Goal: Task Accomplishment & Management: Complete application form

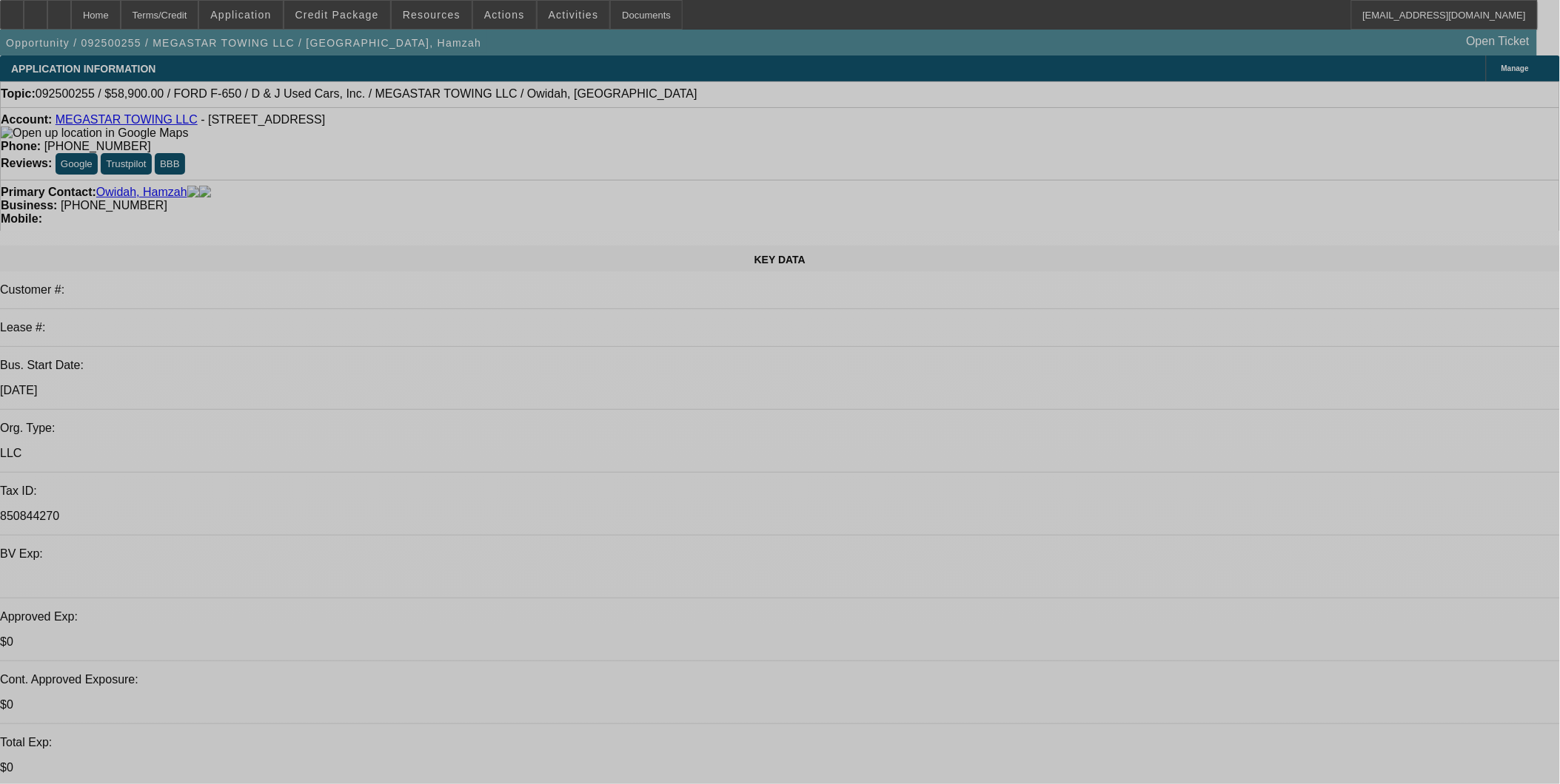
select select "0"
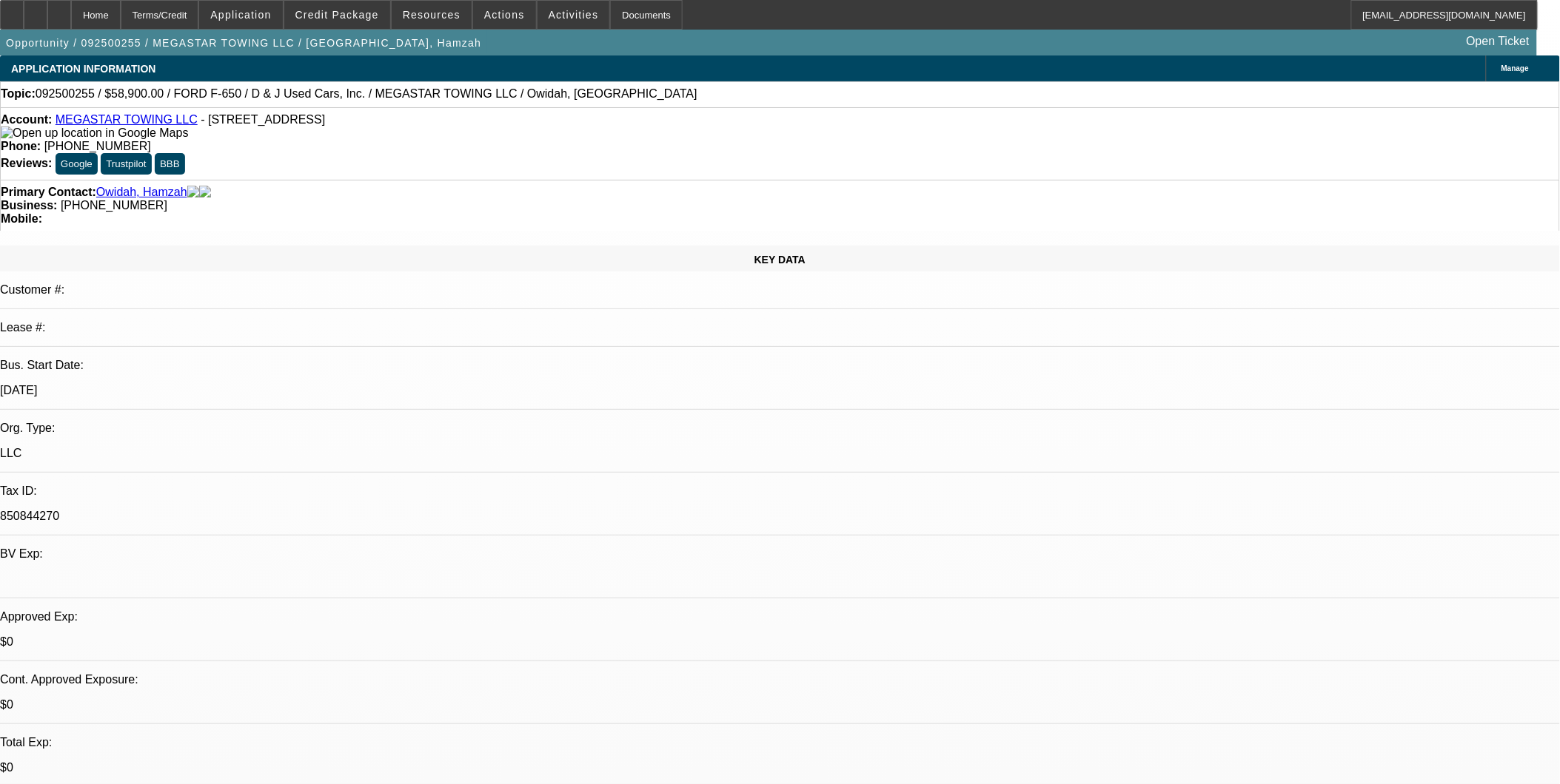
select select "2"
select select "0.1"
select select "0"
select select "2"
select select "0.1"
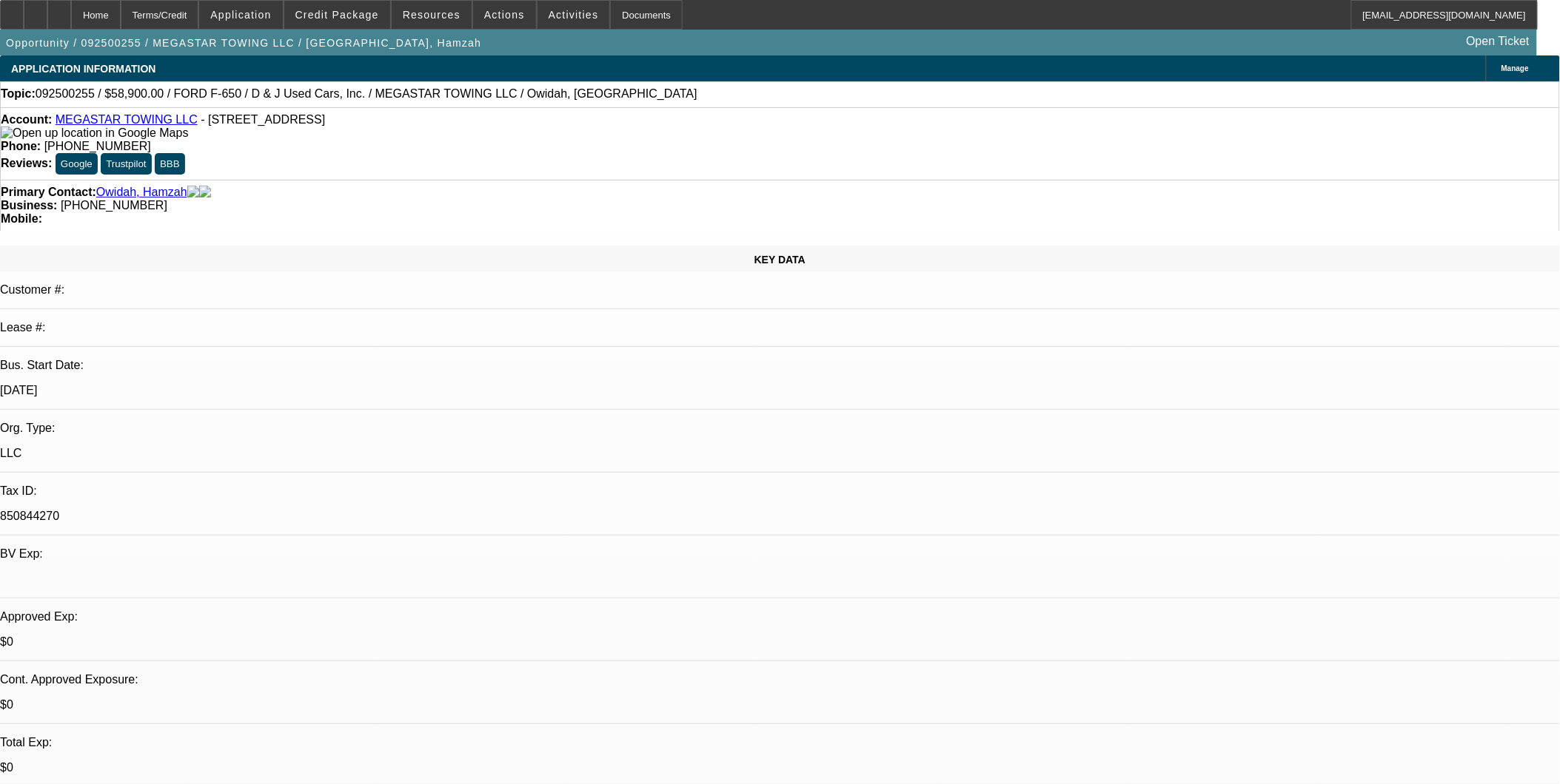
select select "0"
select select "0.1"
select select "0"
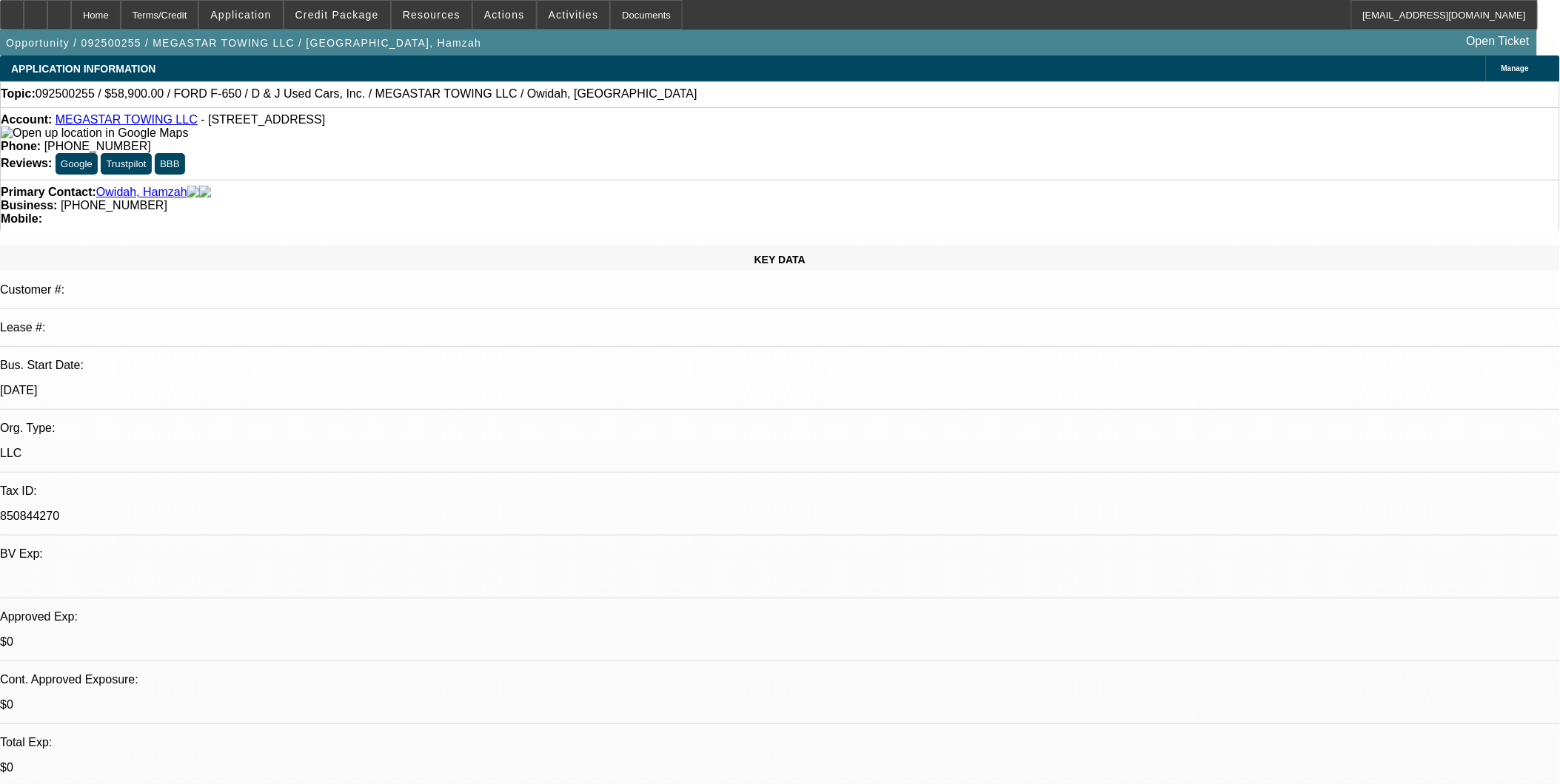
select select "0.1"
select select "1"
select select "2"
select select "4"
select select "1"
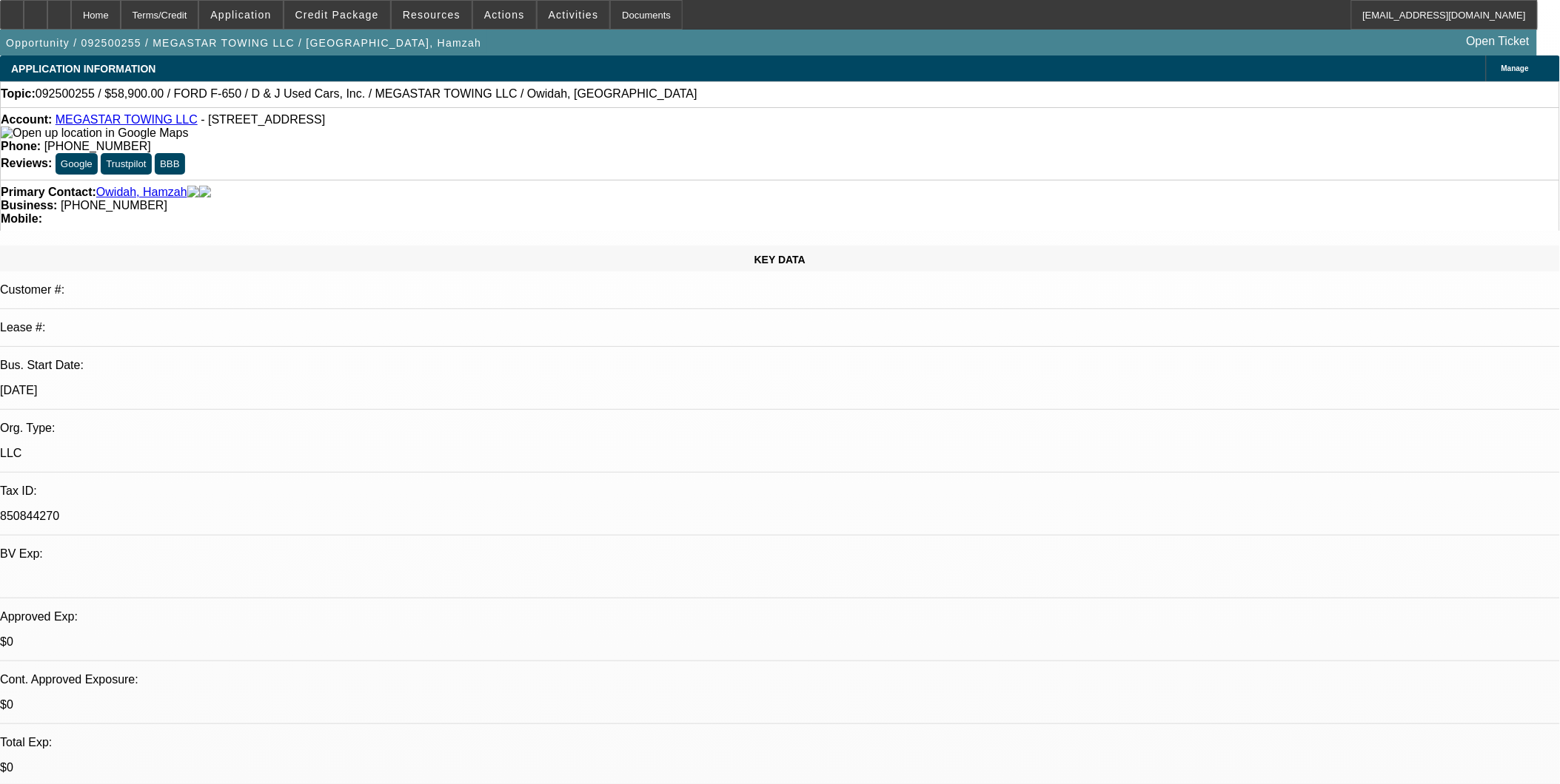
select select "2"
select select "4"
select select "1"
select select "4"
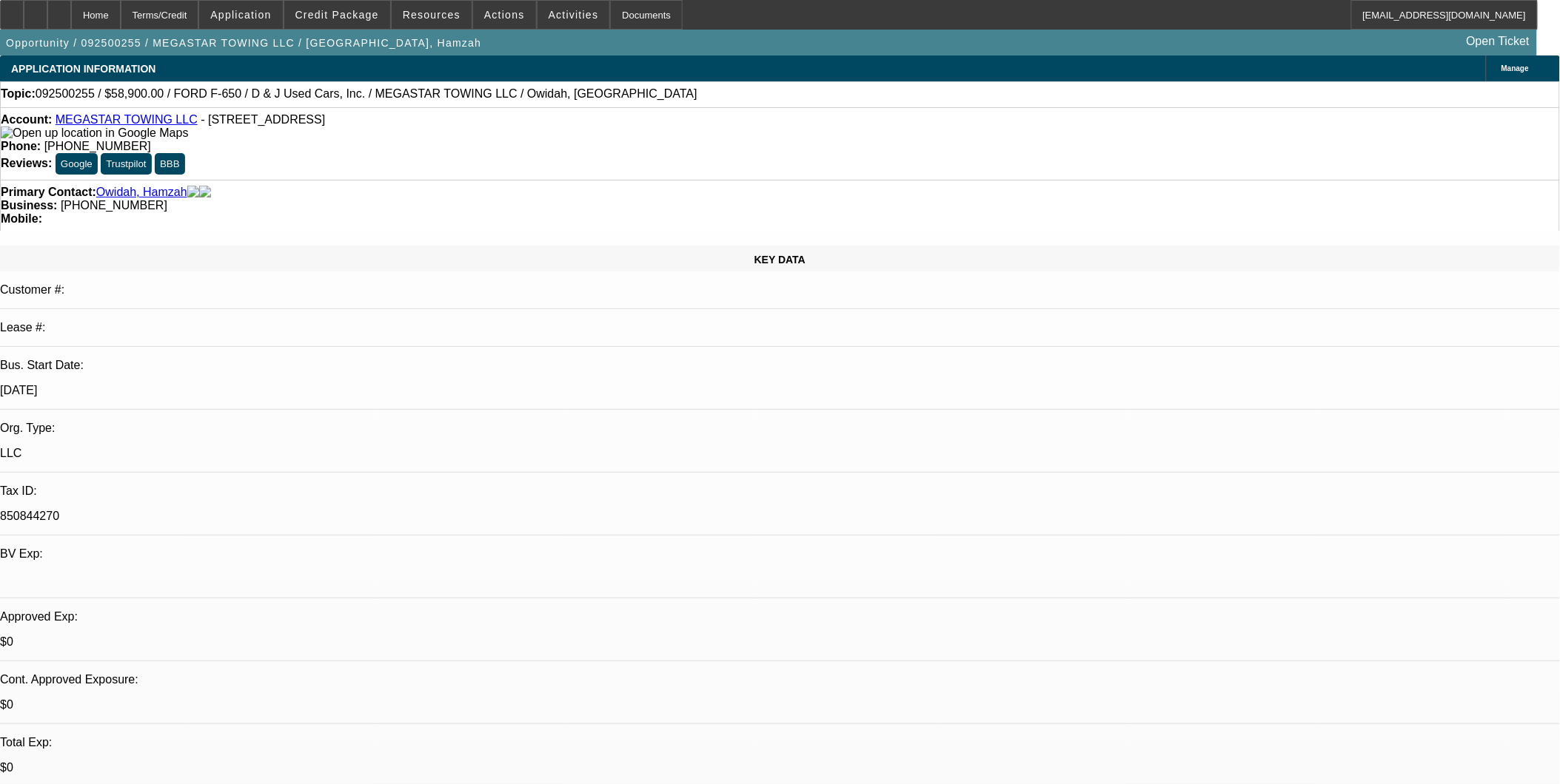
select select "1"
select select "4"
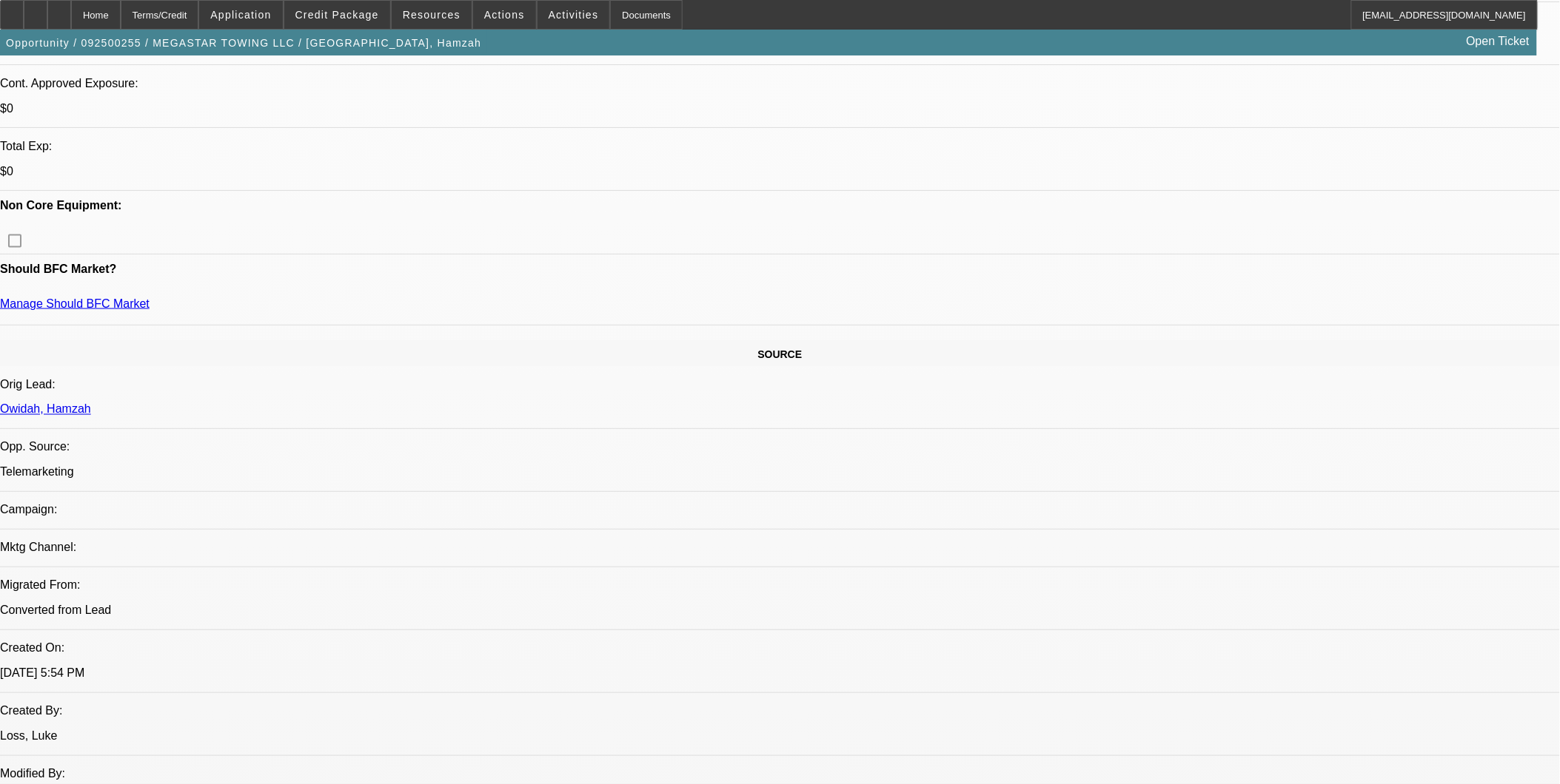
scroll to position [657, 0]
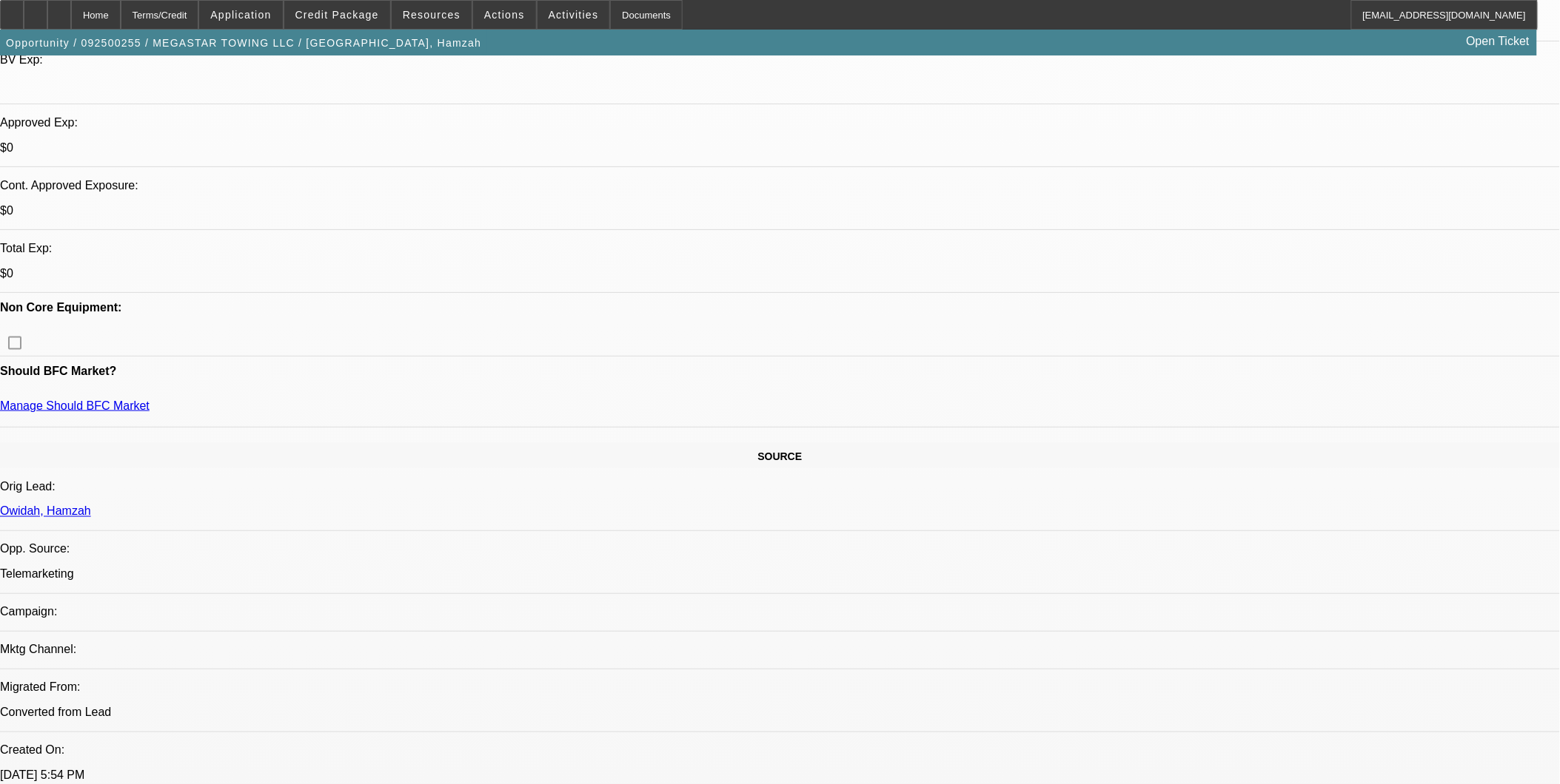
scroll to position [492, 0]
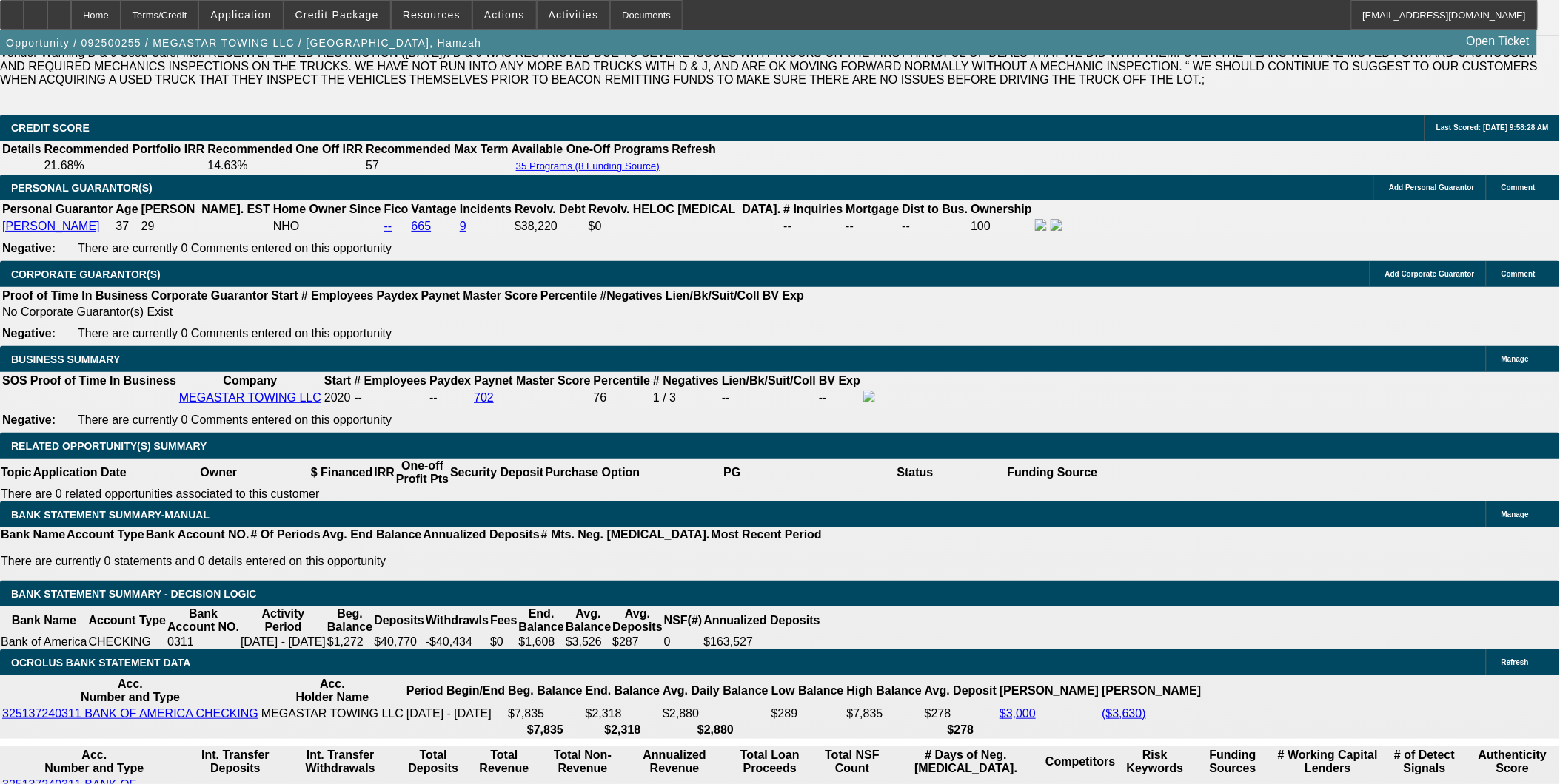
scroll to position [2137, 0]
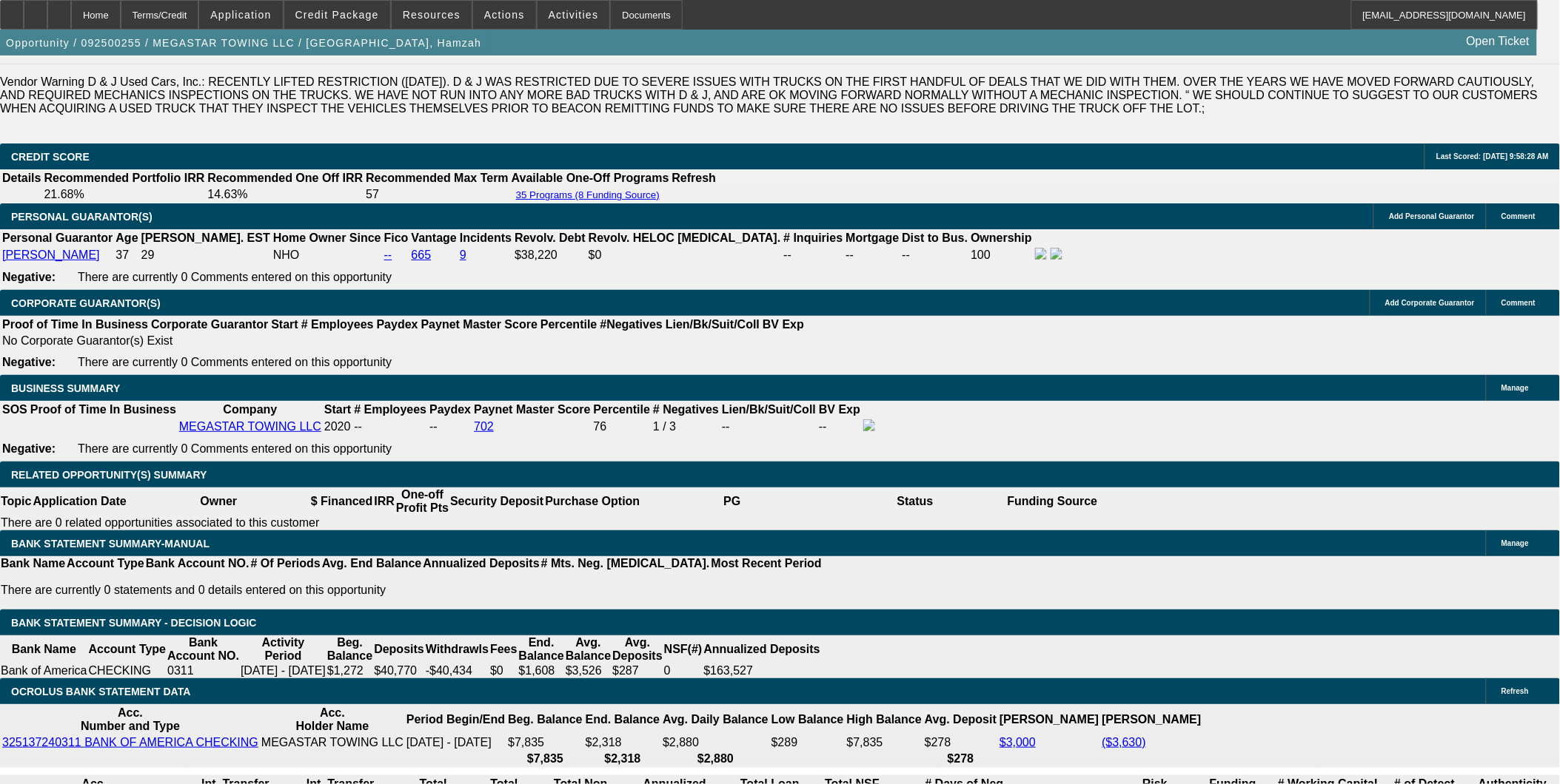
select select "0.1"
select select "2"
select select "0.1"
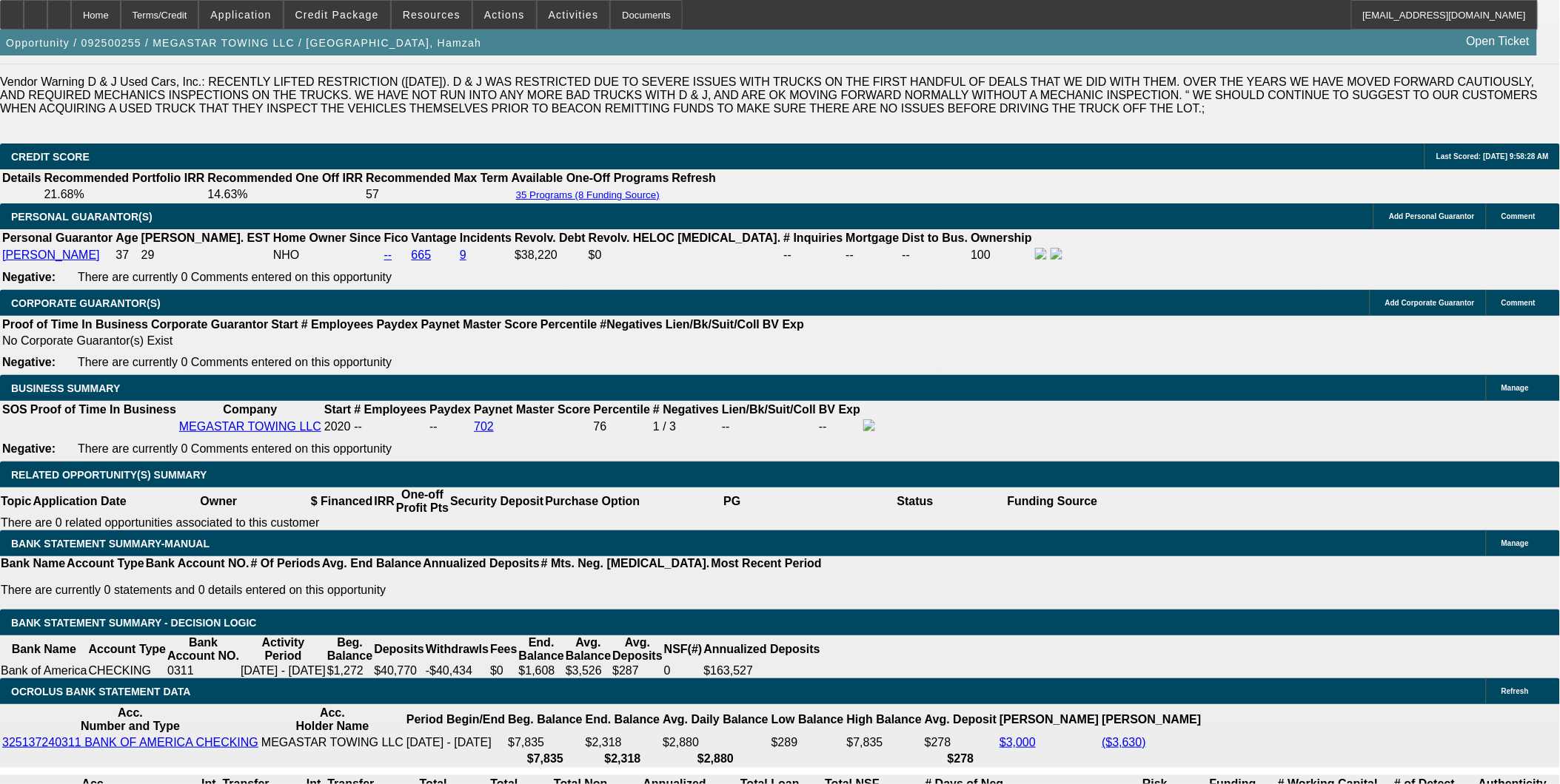
select select "4"
select select "0"
select select "2"
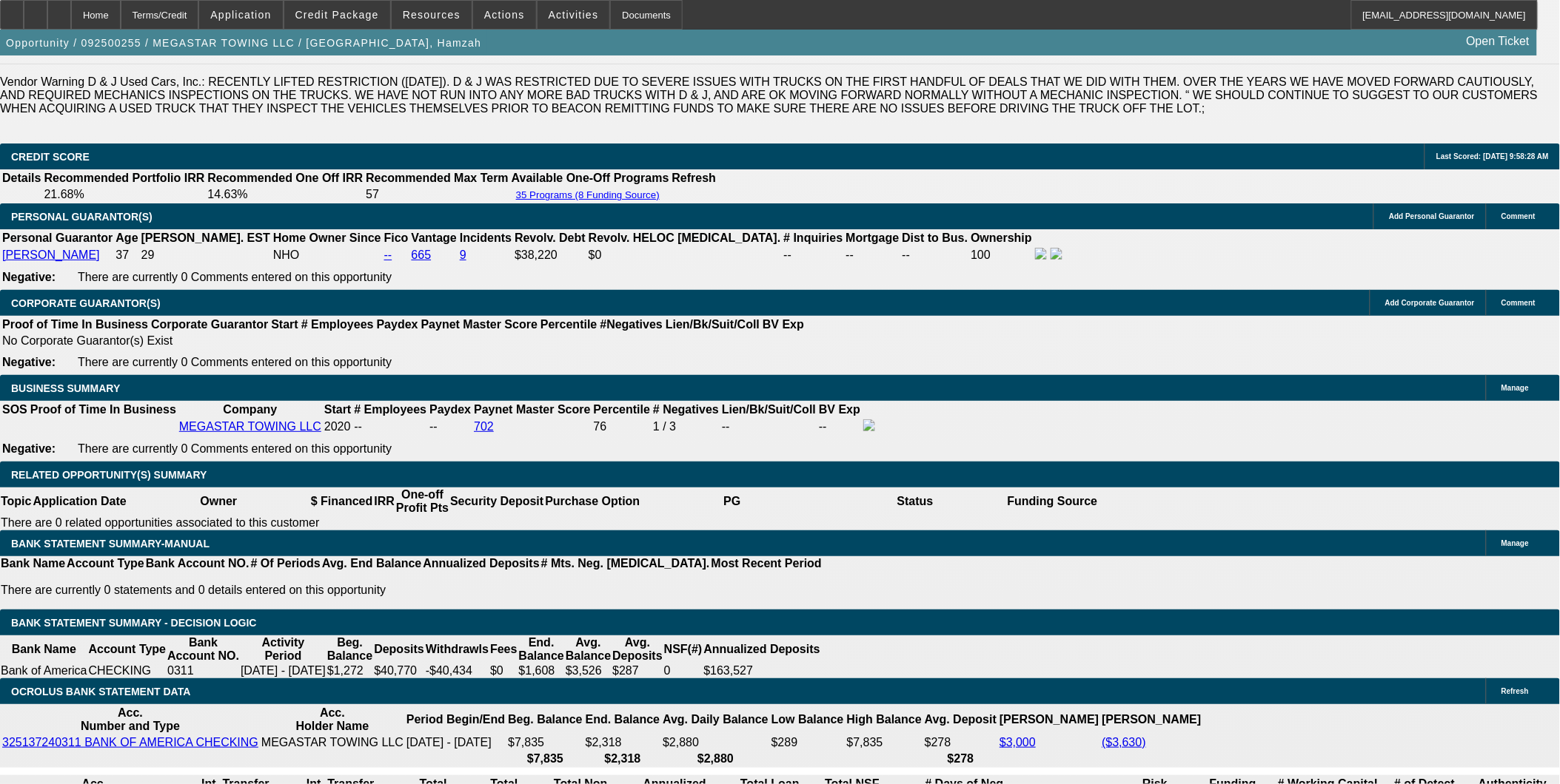
select select "0.1"
select select "4"
select select "0"
select select "2"
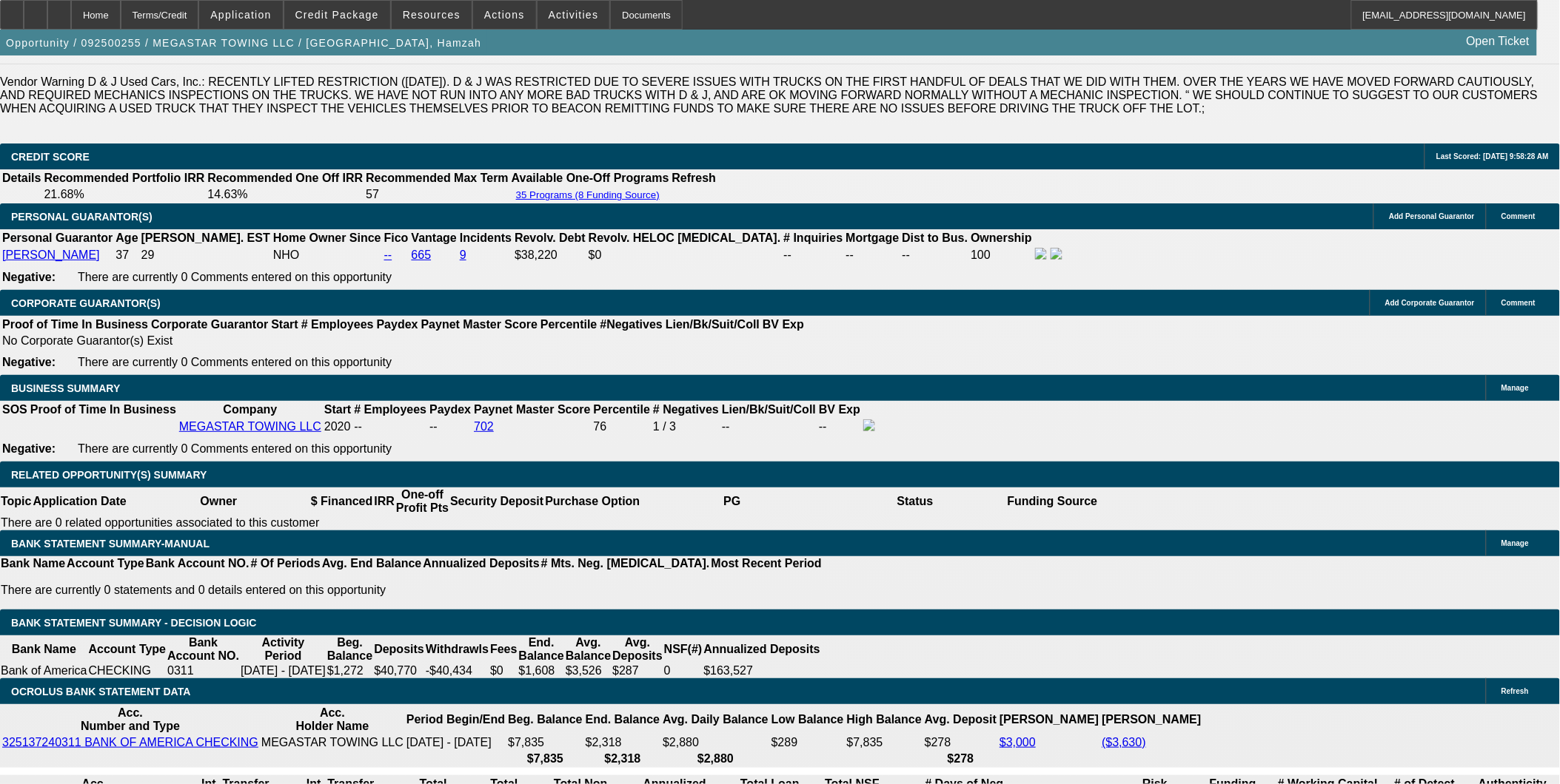
select select "0.1"
select select "4"
select select "0"
select select "0.1"
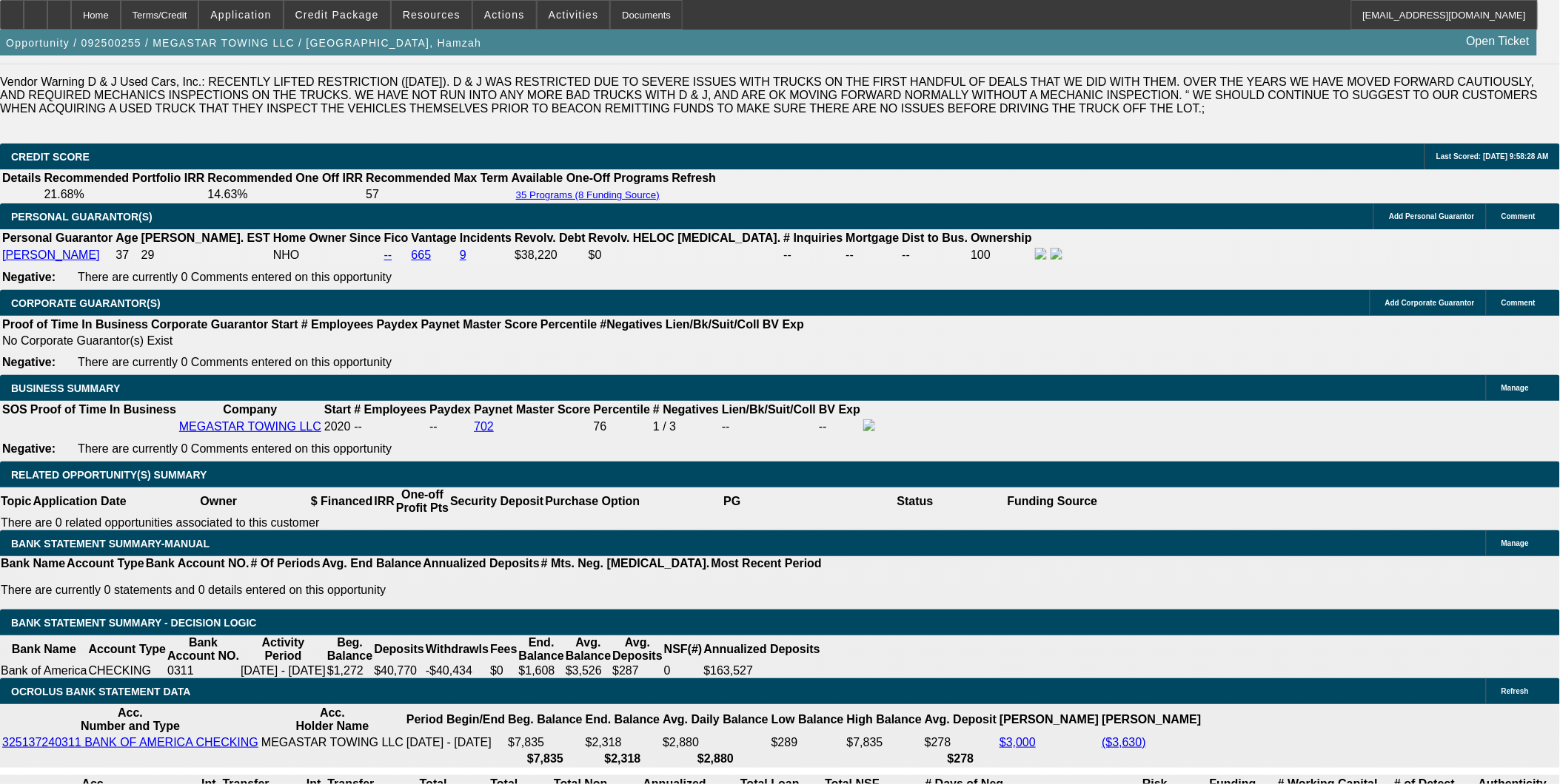
select select "4"
select select "0"
select select "0.1"
select select "4"
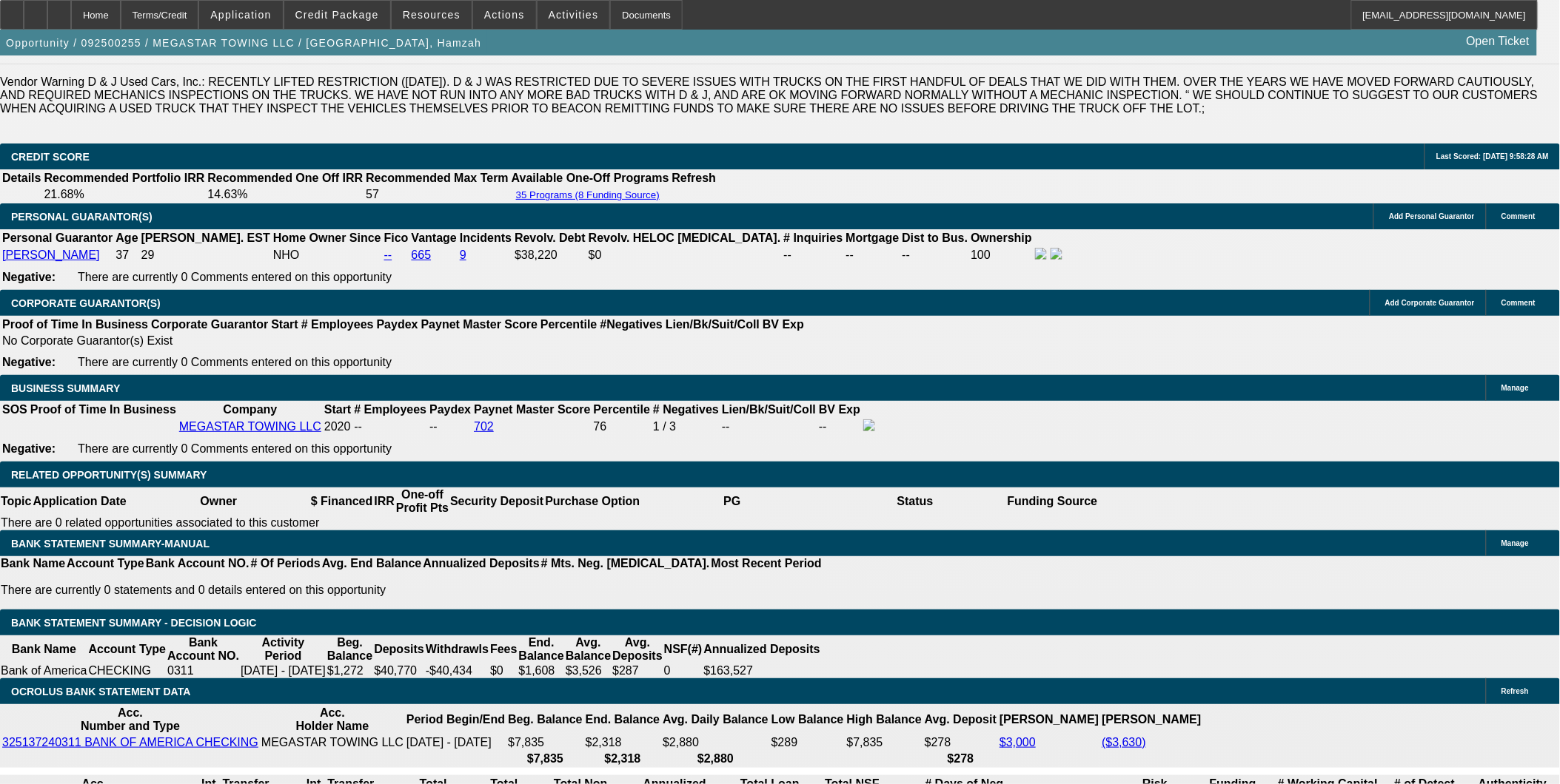
scroll to position [246, 0]
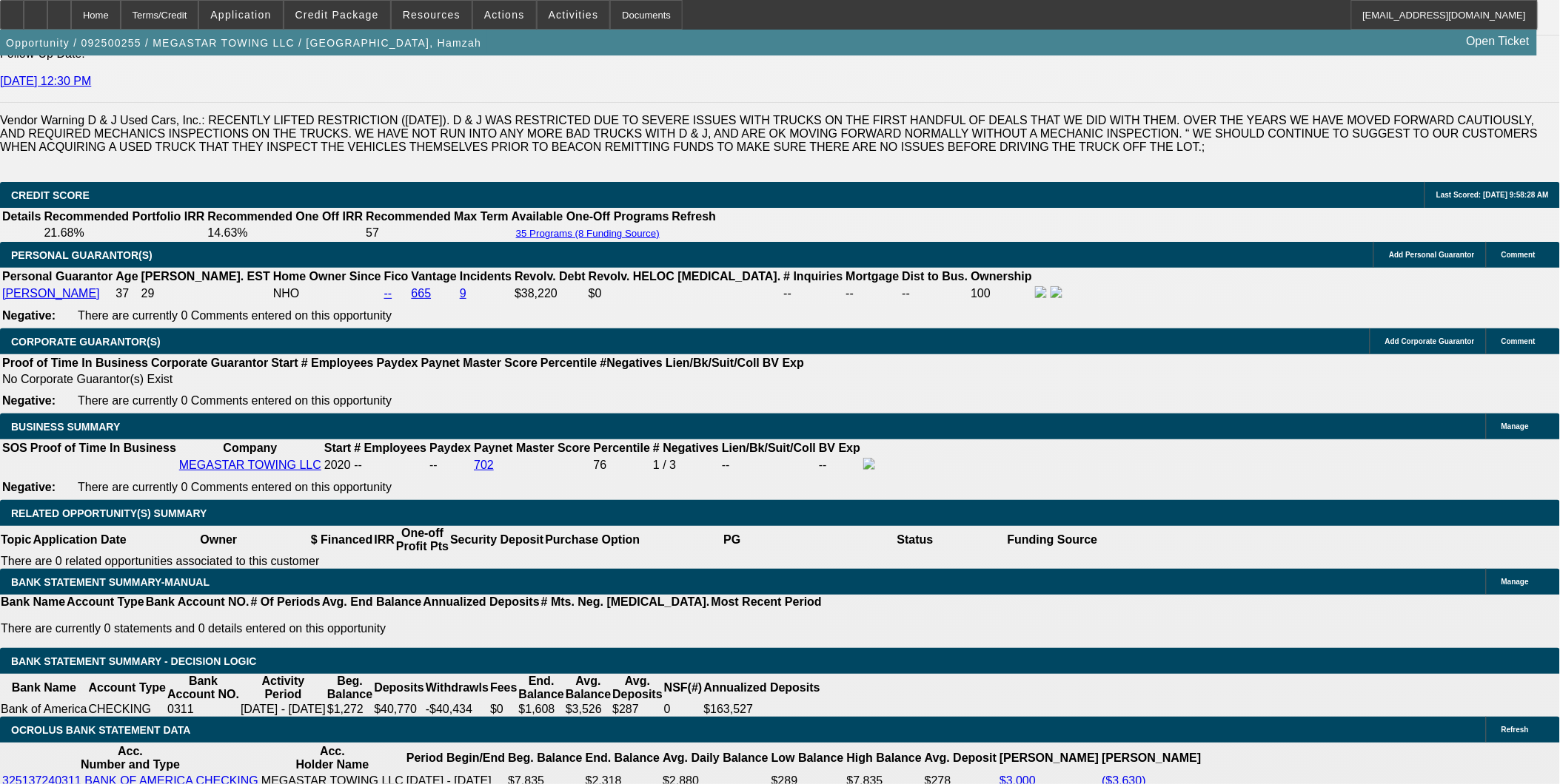
scroll to position [2137, 0]
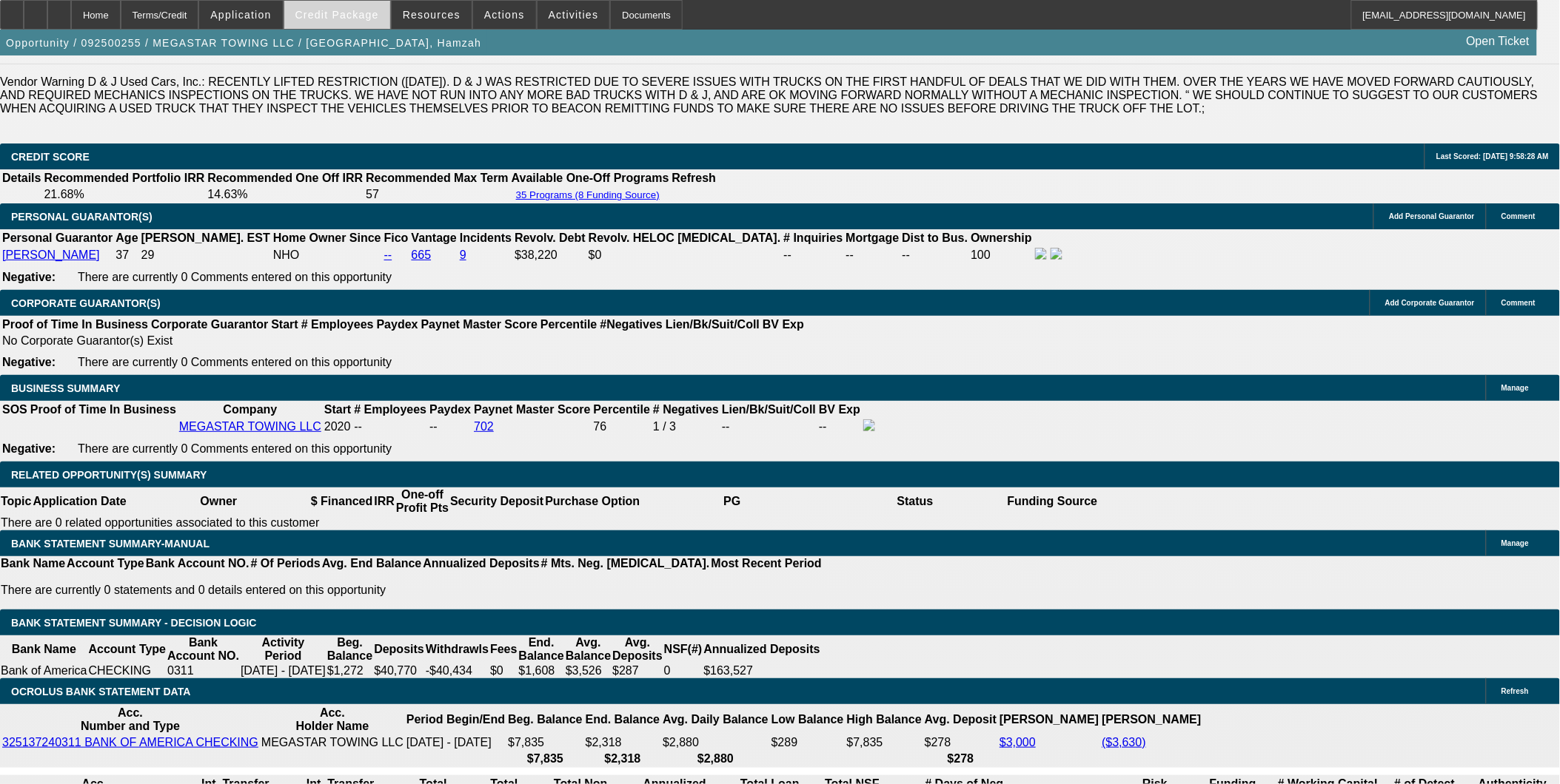
click at [370, 6] on span at bounding box center [337, 14] width 106 height 36
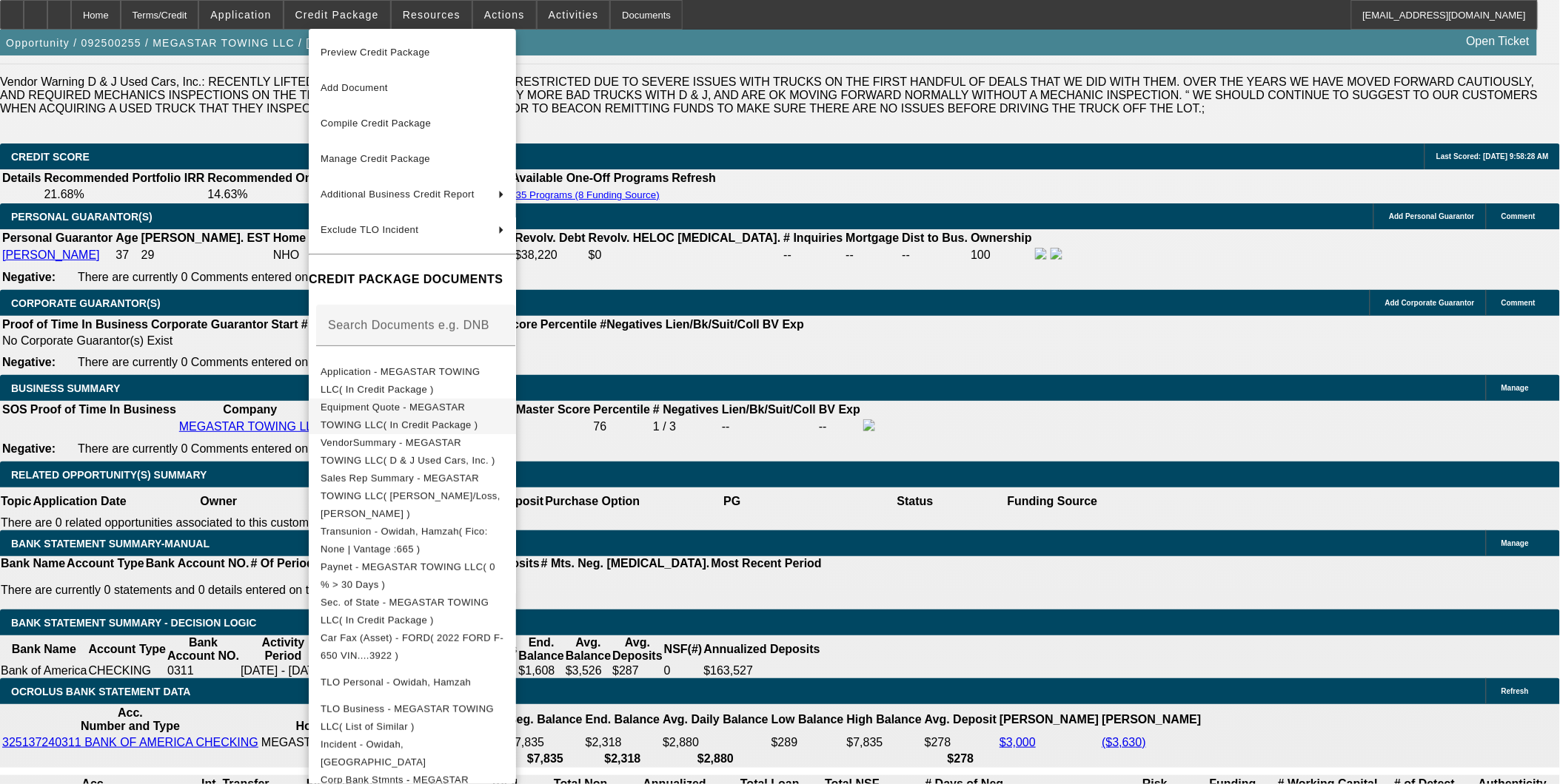
click at [441, 417] on span "Equipment Quote - MEGASTAR TOWING LLC( In Credit Package )" at bounding box center [412, 416] width 183 height 36
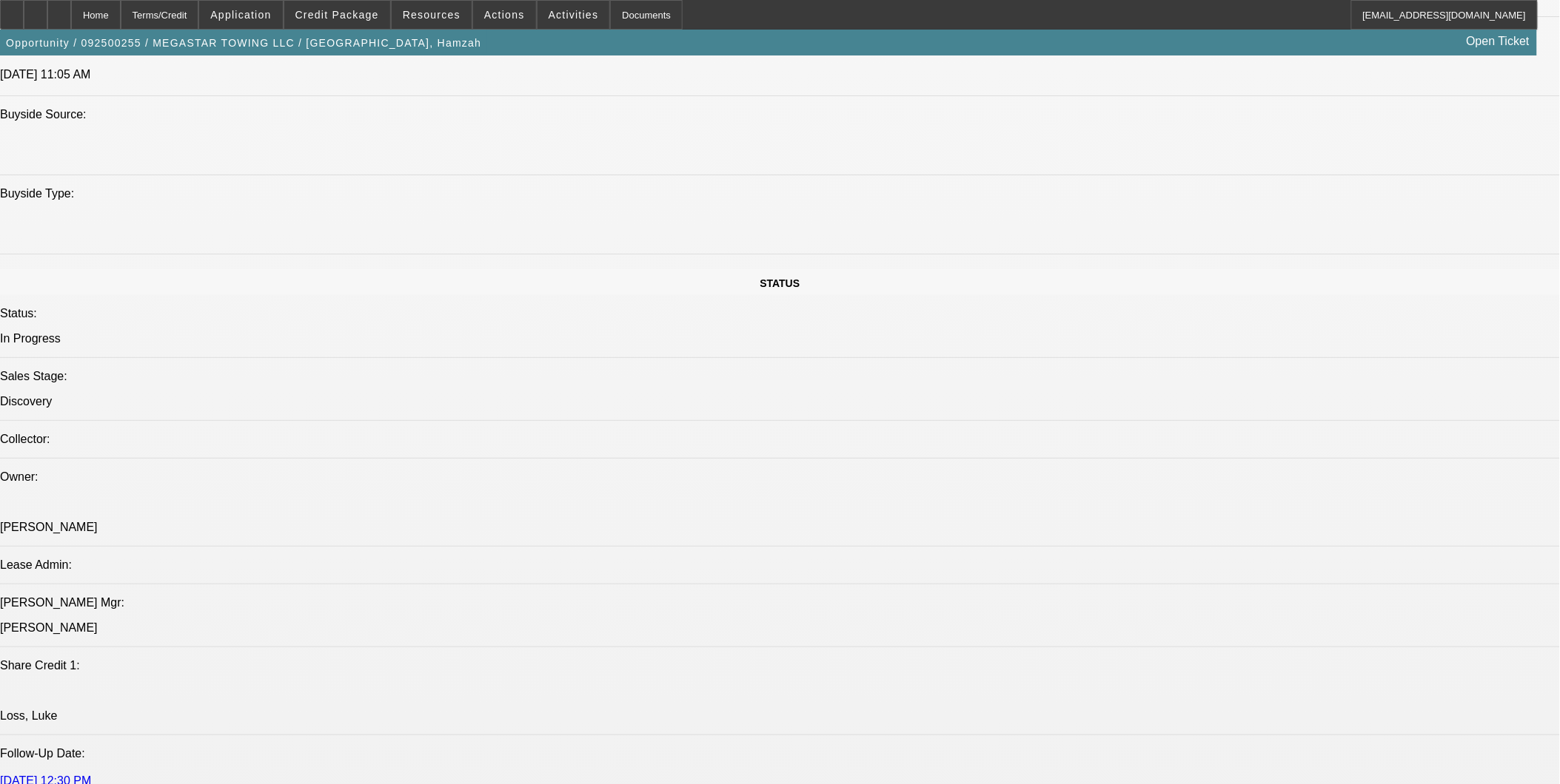
scroll to position [1397, 0]
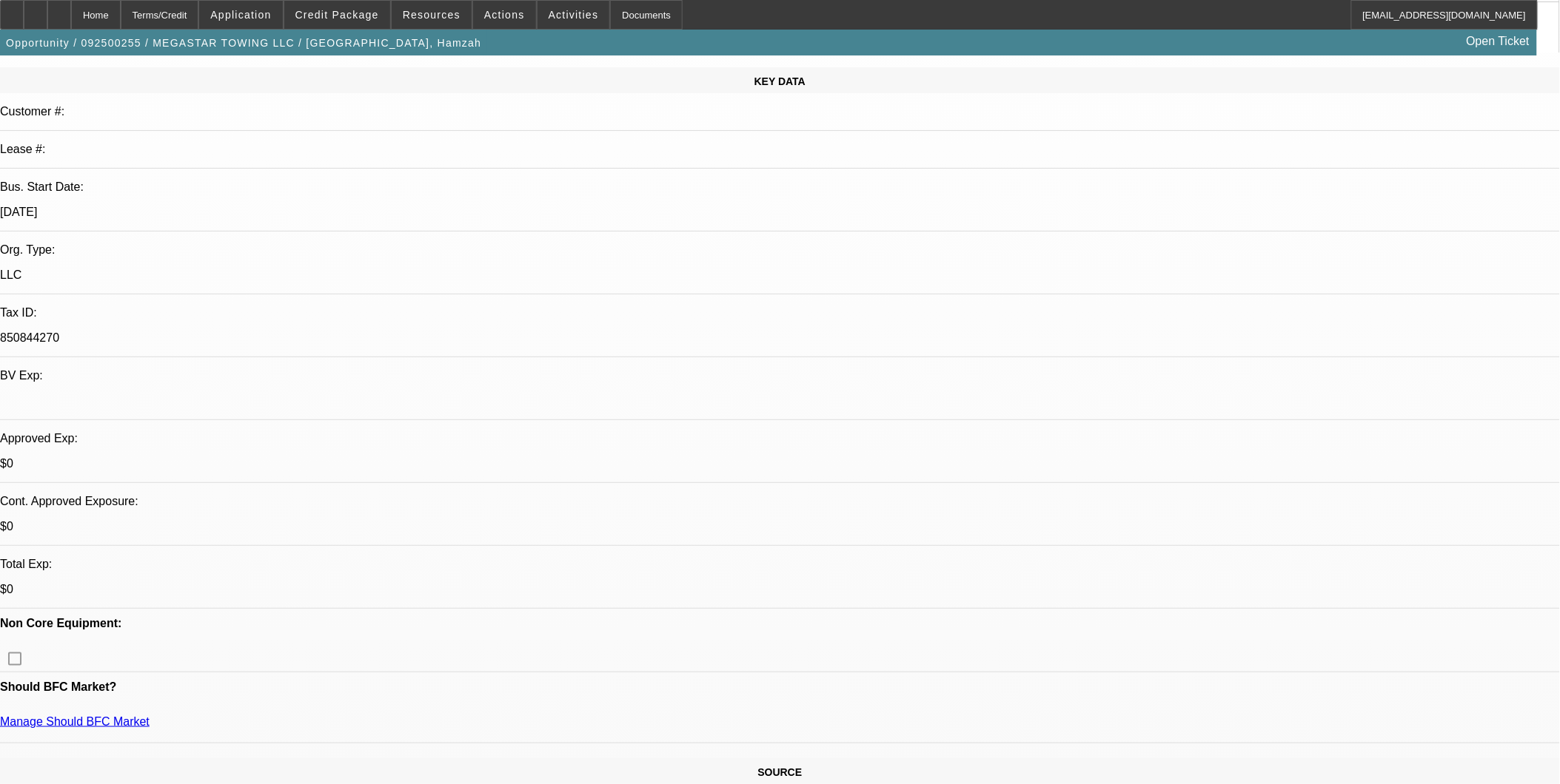
scroll to position [410, 0]
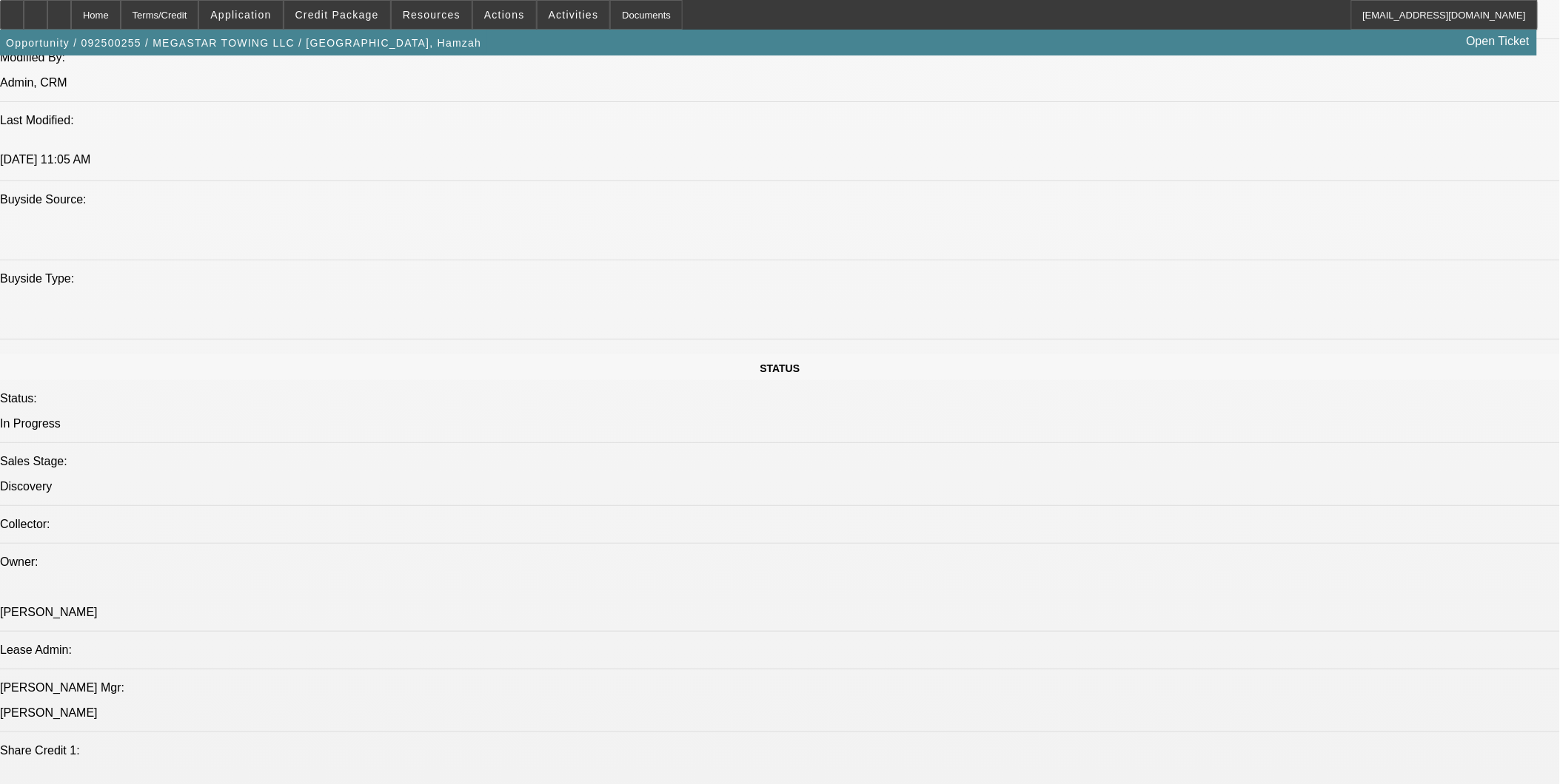
scroll to position [1315, 0]
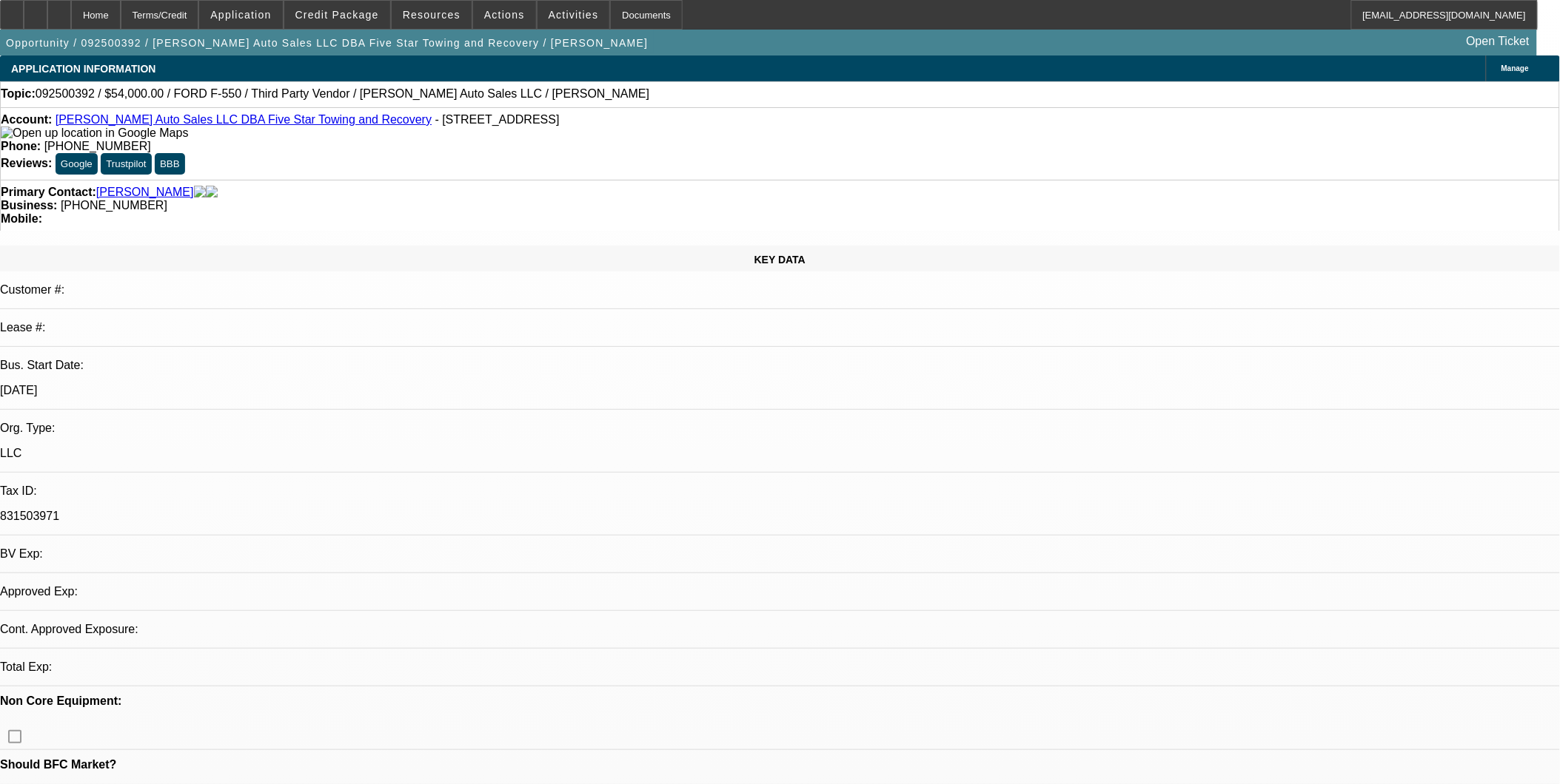
select select "0"
select select "2"
select select "0"
select select "2"
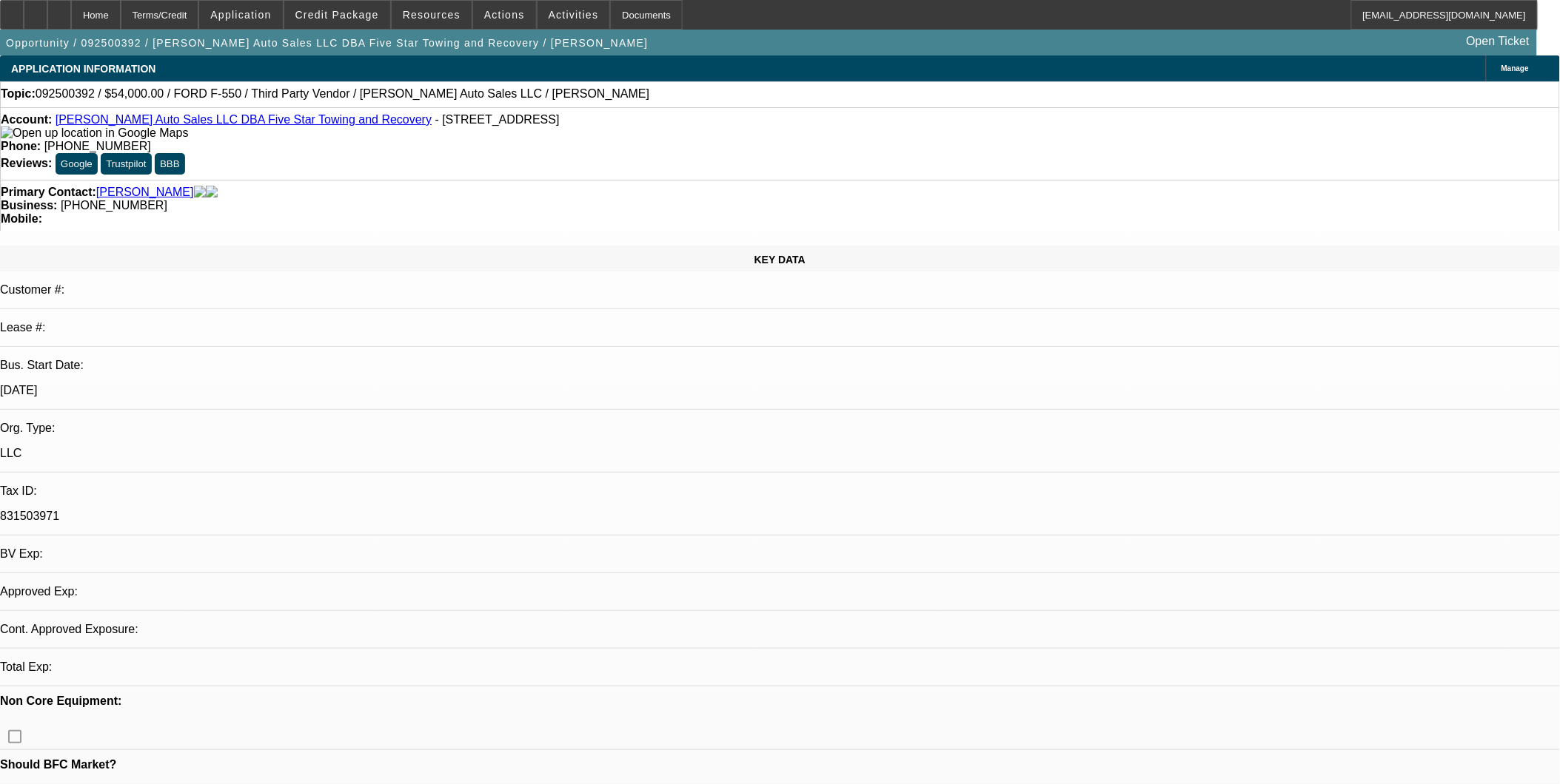
select select "0"
select select "1"
select select "2"
select select "6"
select select "1"
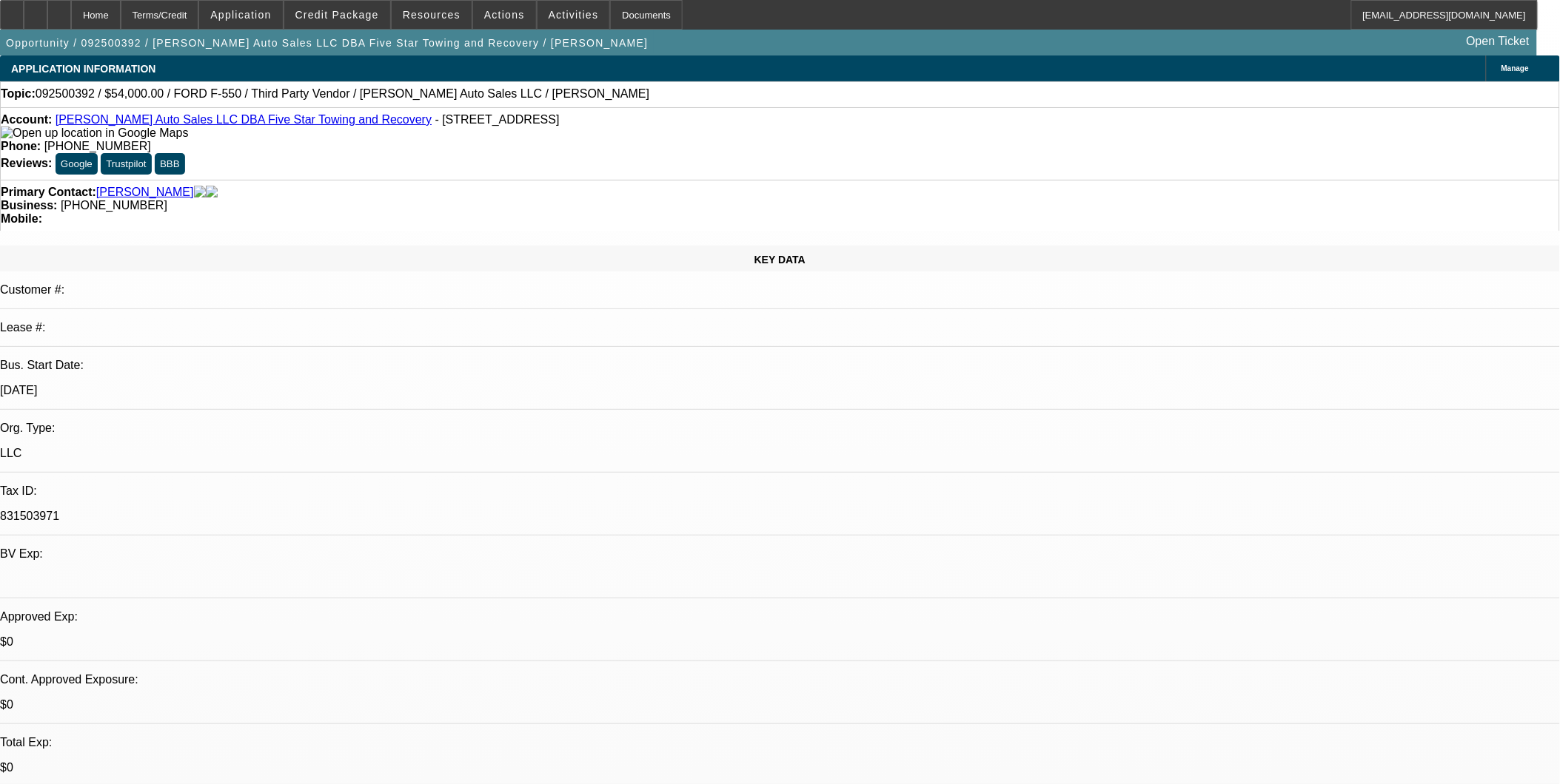
select select "2"
select select "6"
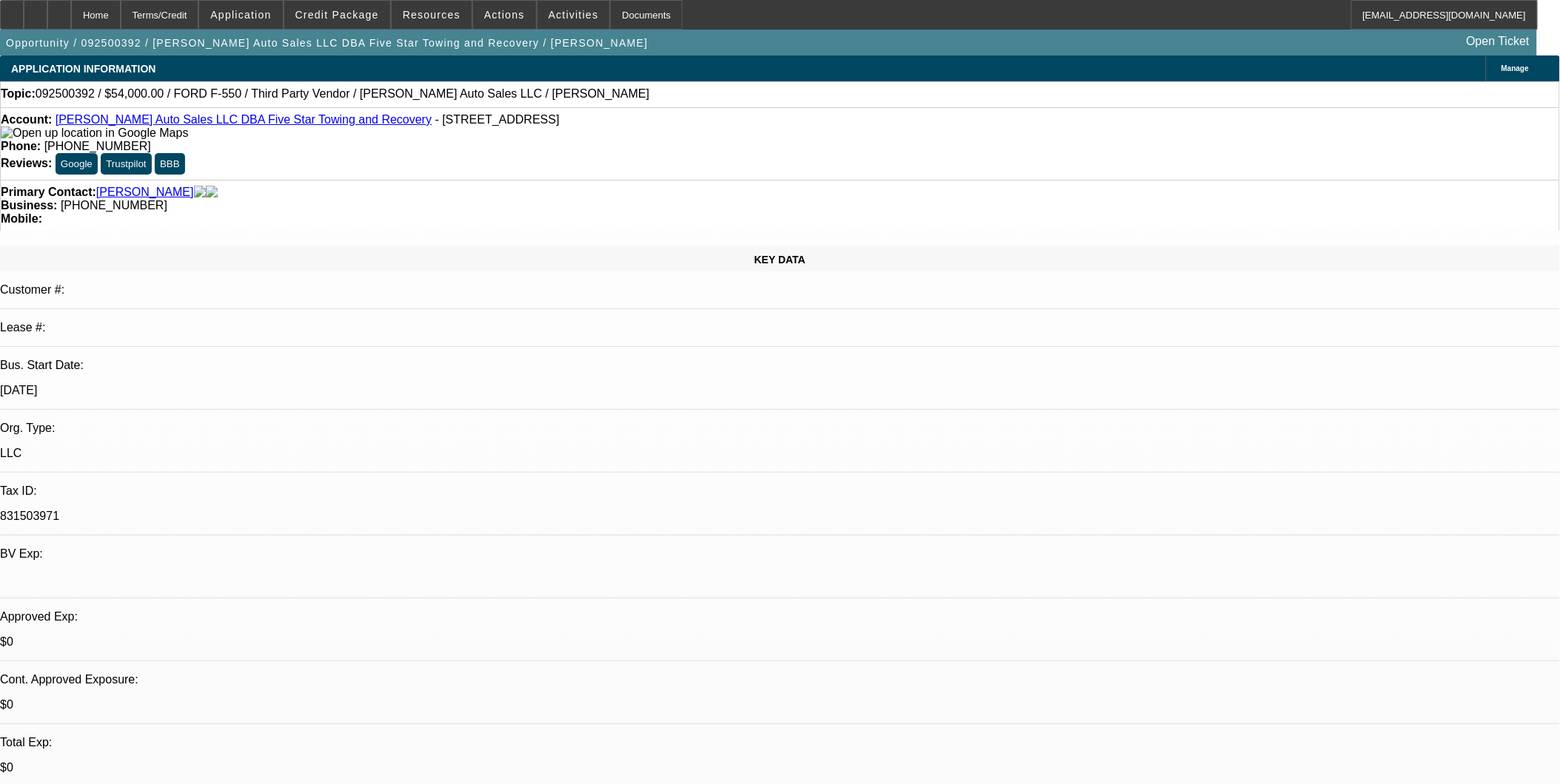
click at [368, 14] on span "Credit Package" at bounding box center [337, 14] width 84 height 12
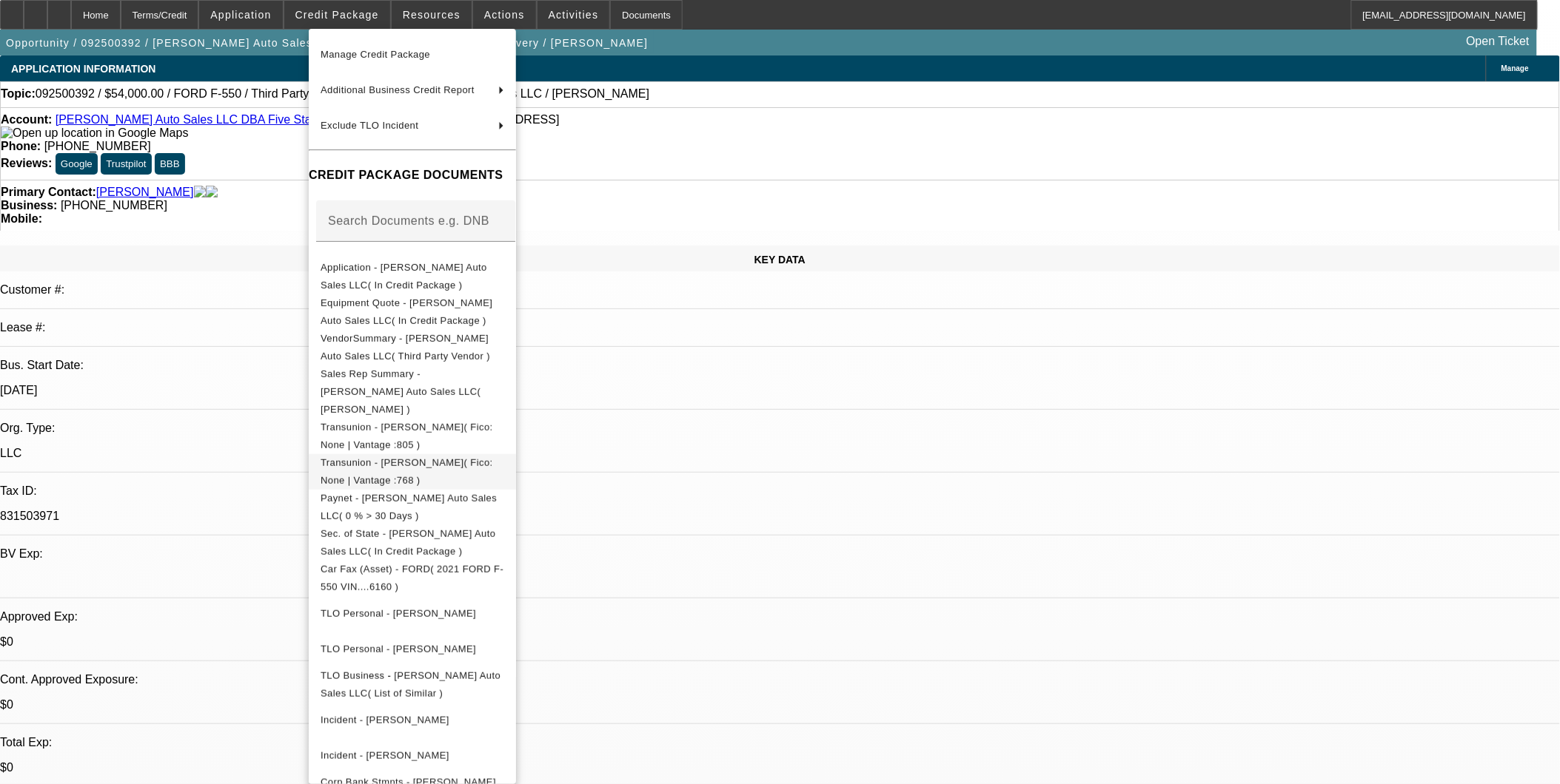
scroll to position [230, 0]
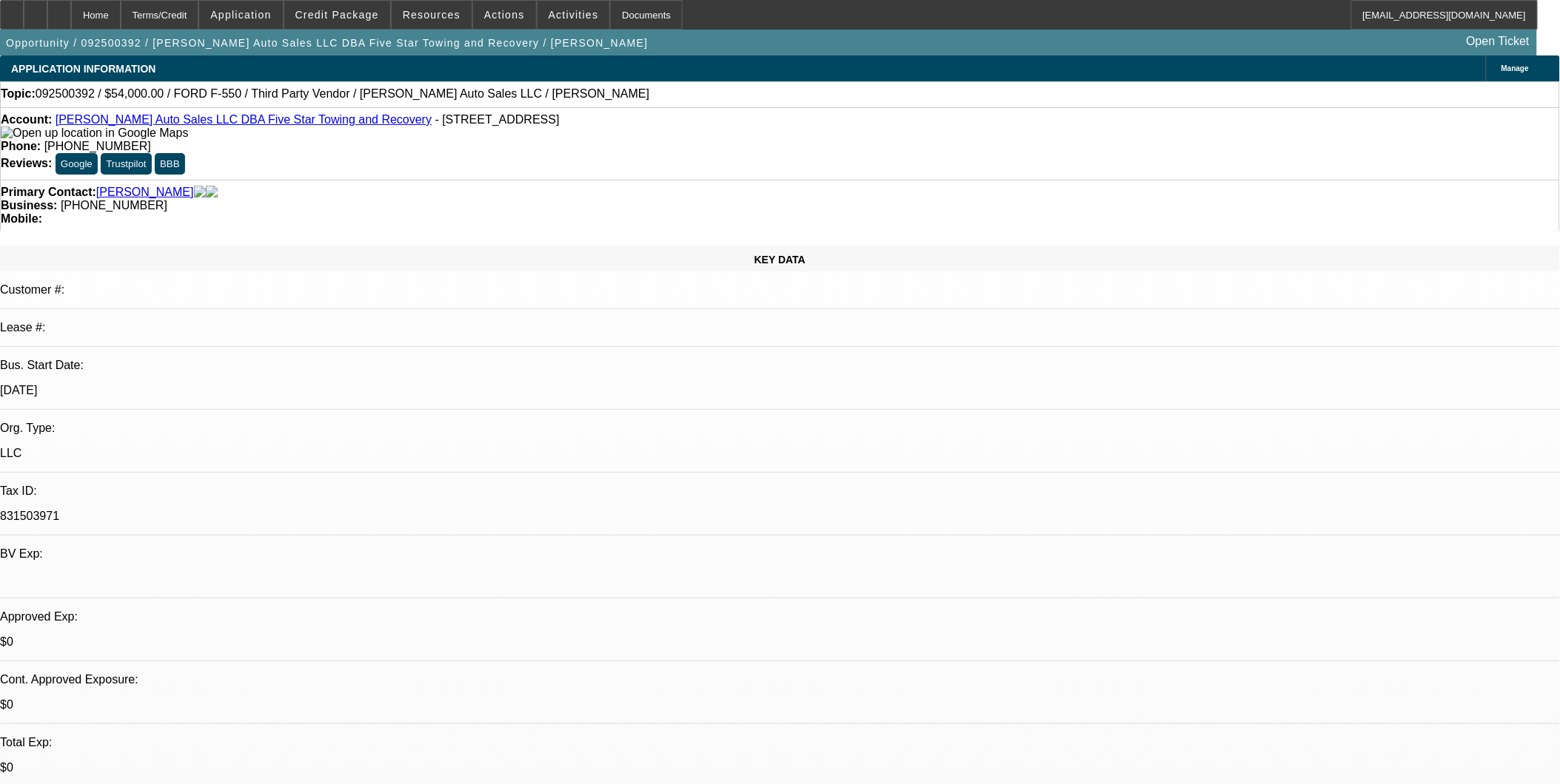
click at [358, 17] on span "Credit Package" at bounding box center [337, 14] width 84 height 12
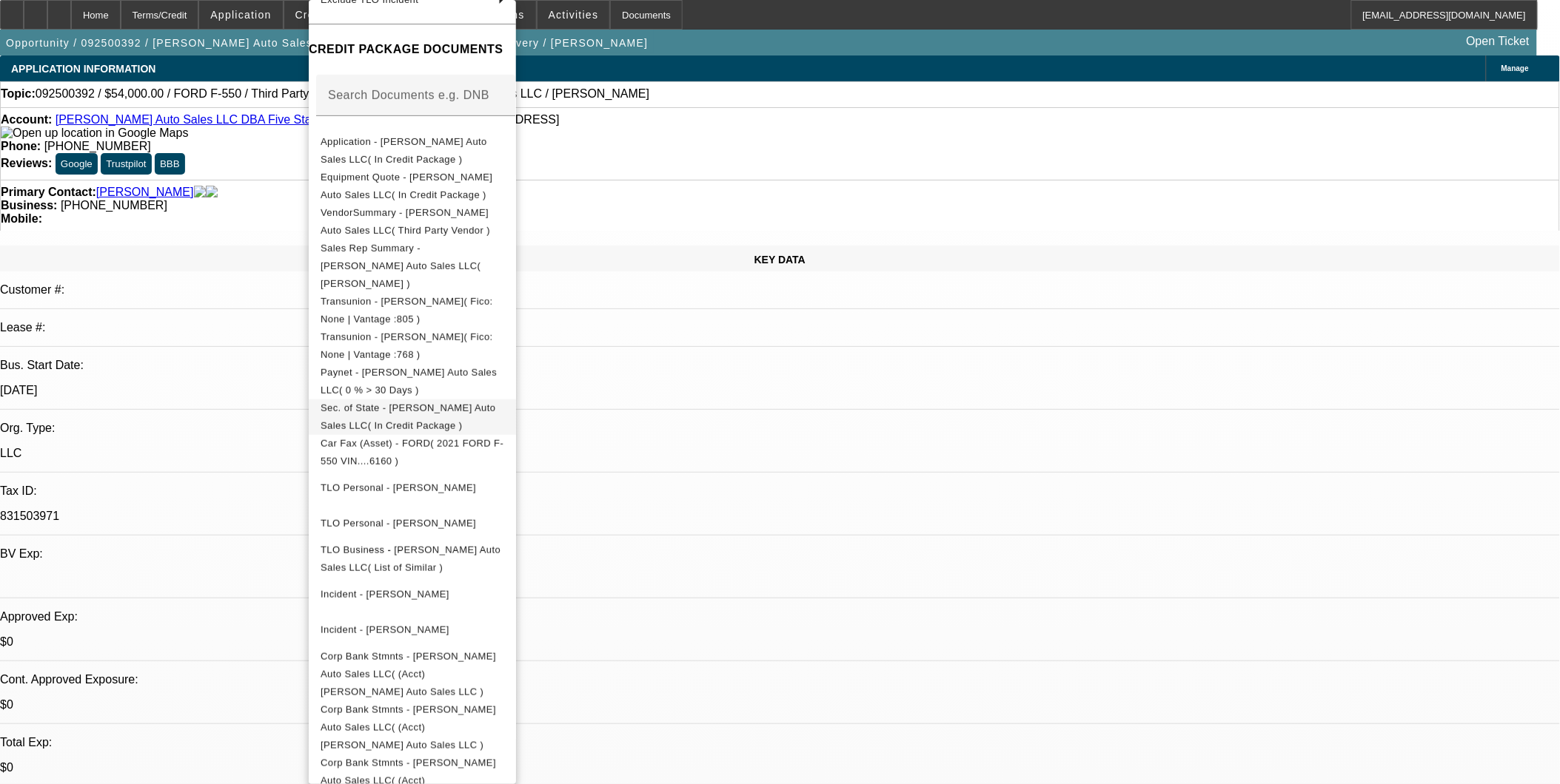
scroll to position [246, 0]
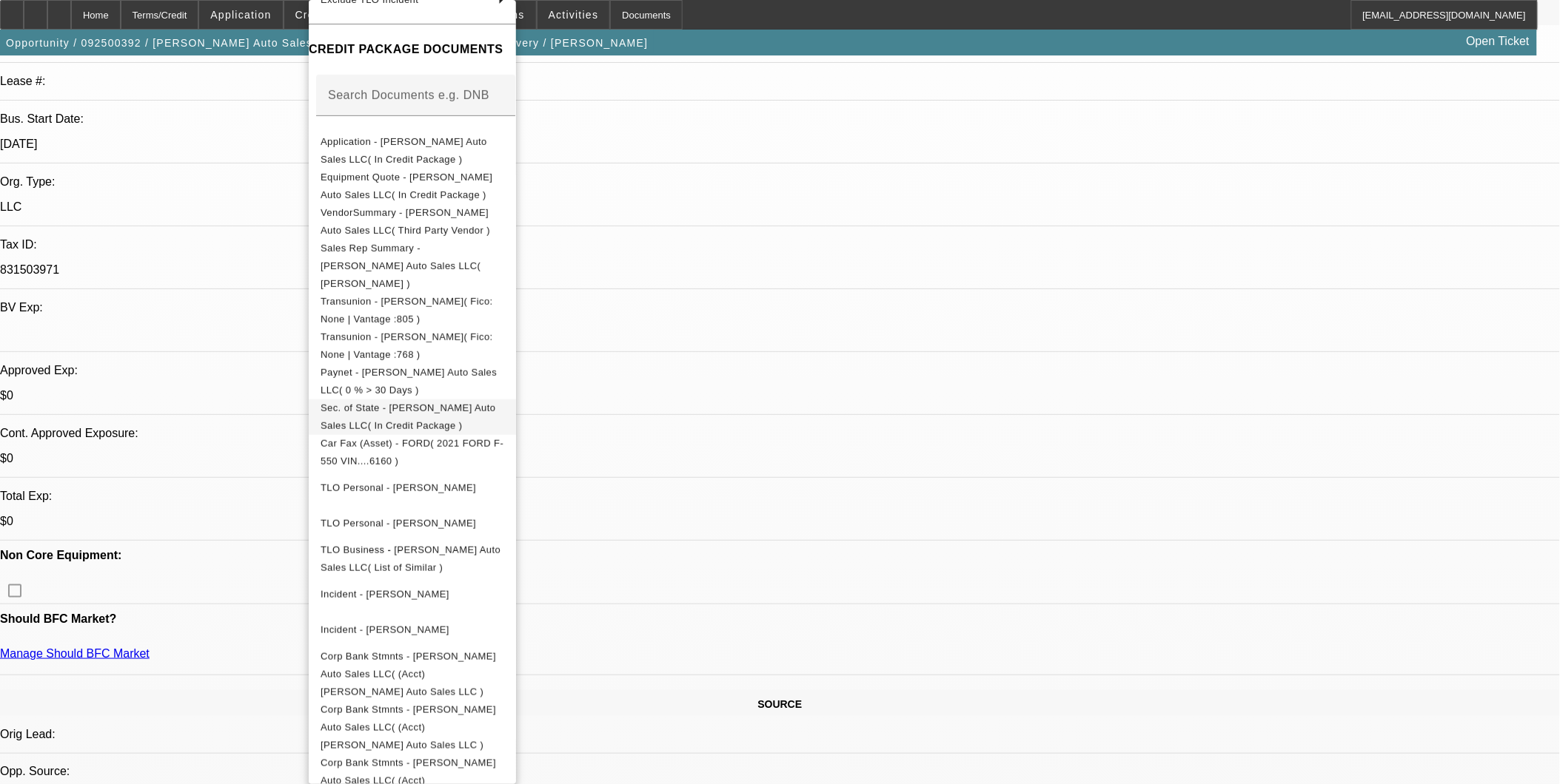
click at [495, 402] on span "Sec. of State - Diehl's Auto Sales LLC( In Credit Package )" at bounding box center [407, 417] width 175 height 29
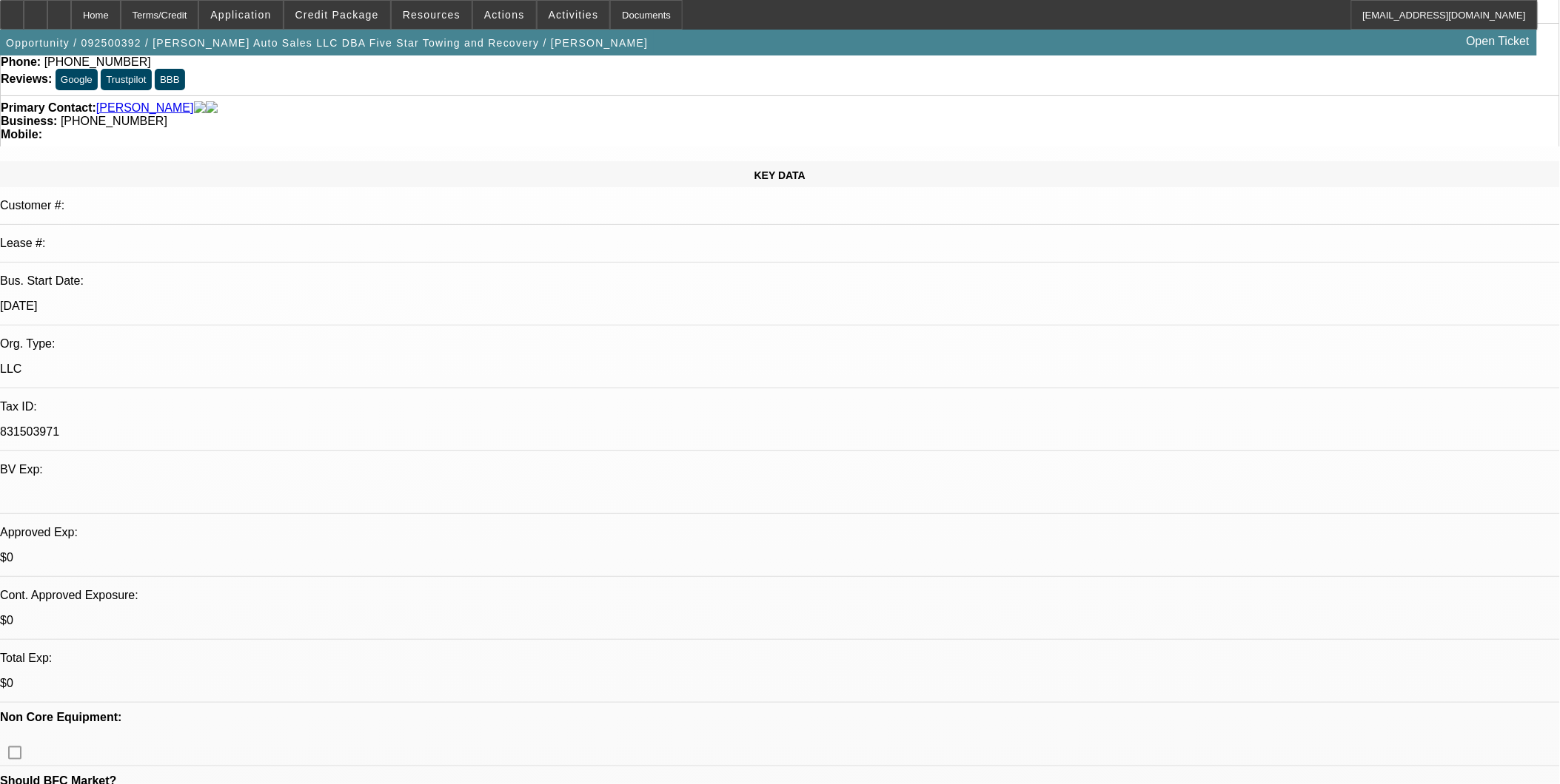
scroll to position [0, 0]
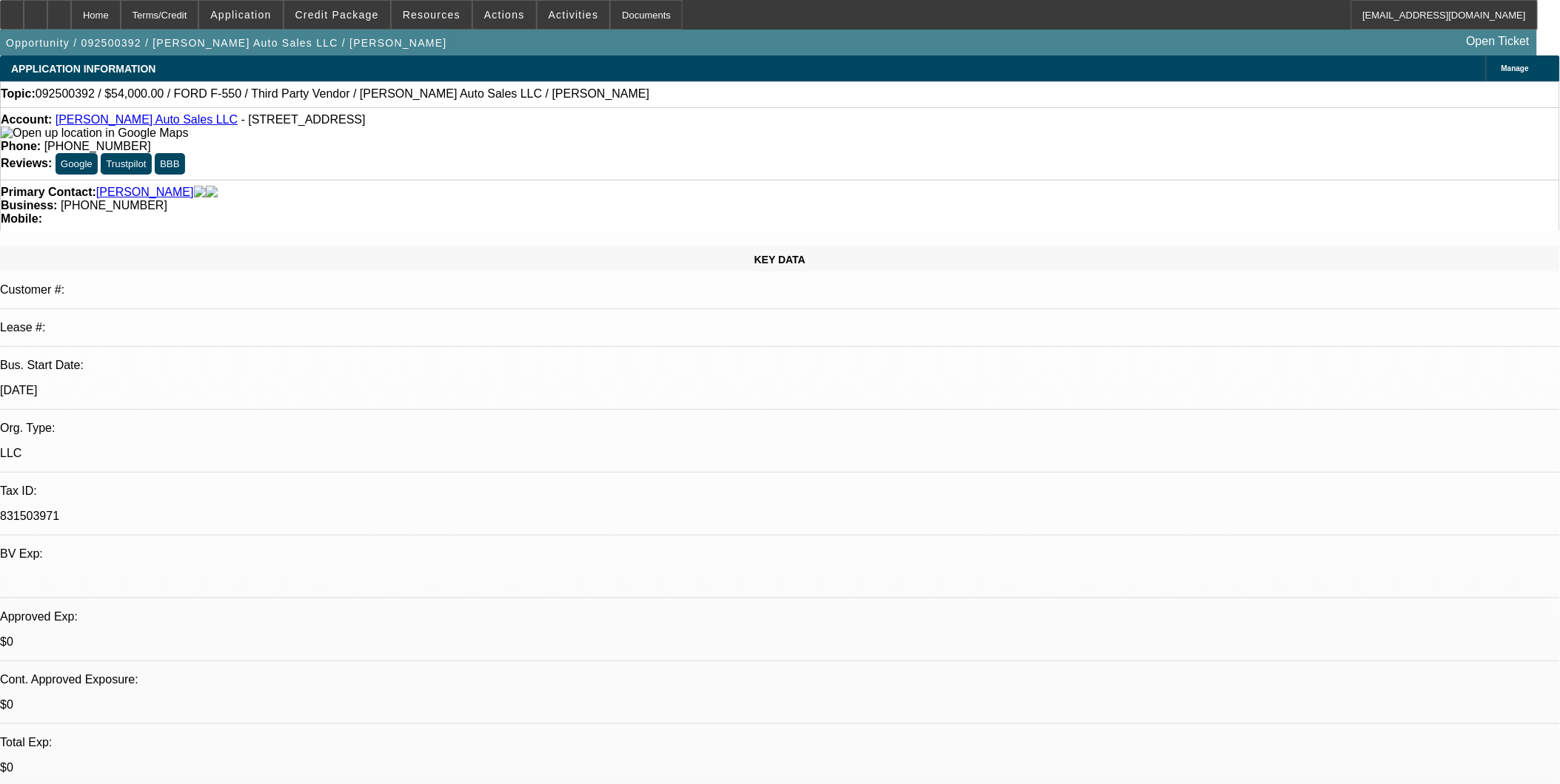
select select "0"
select select "2"
select select "0"
select select "2"
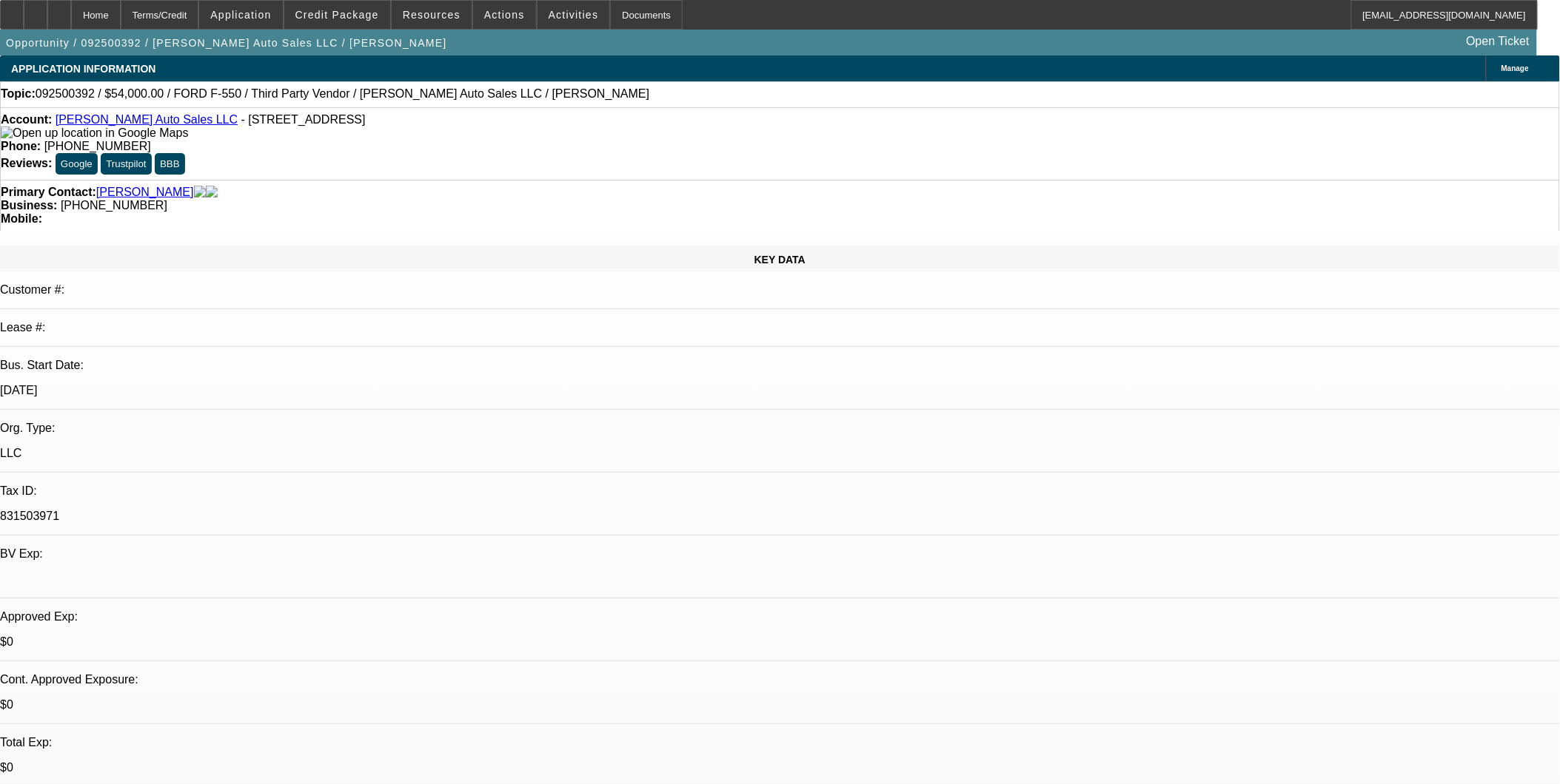
select select "0"
select select "1"
select select "2"
select select "6"
select select "1"
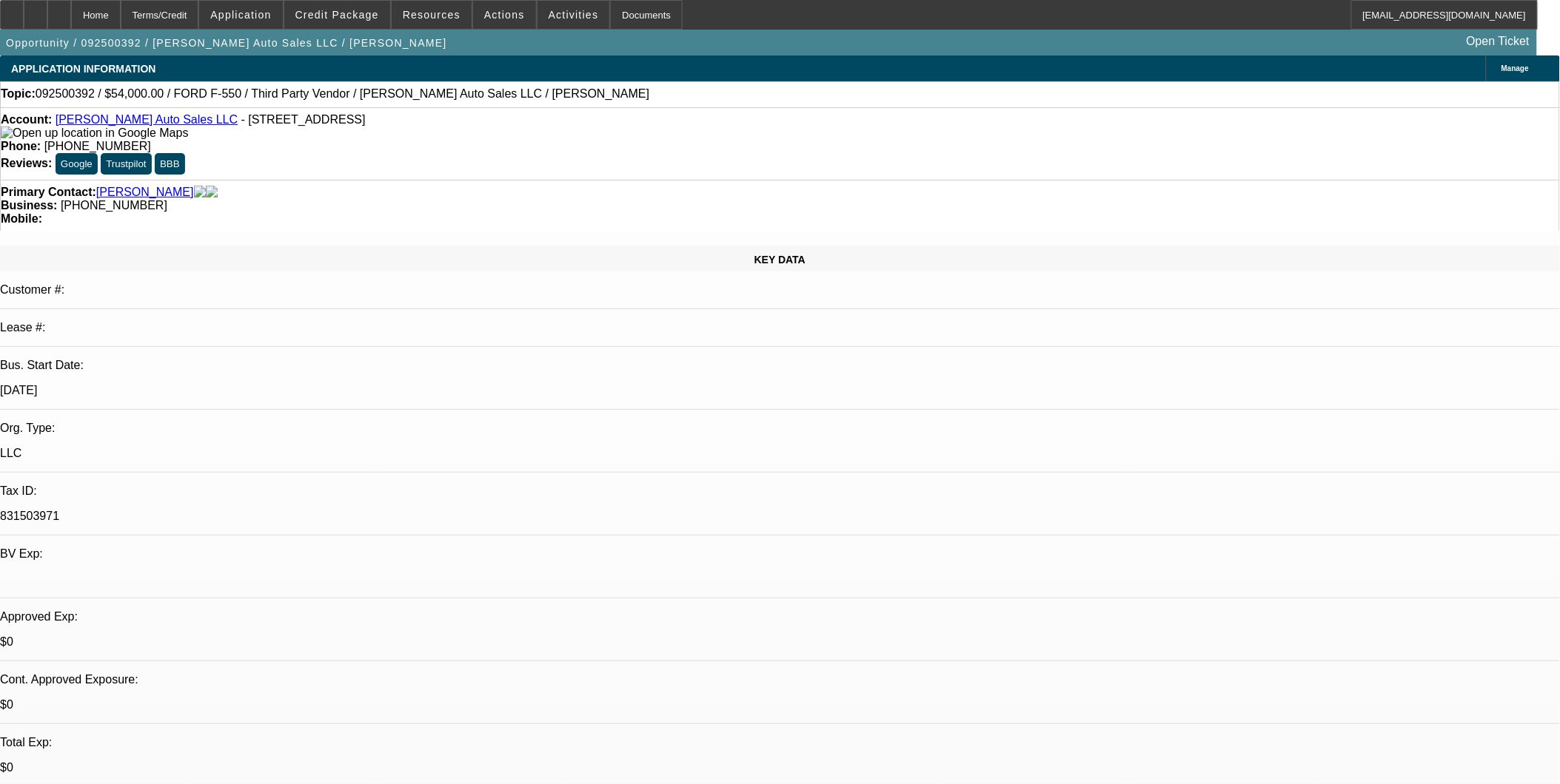
select select "2"
select select "6"
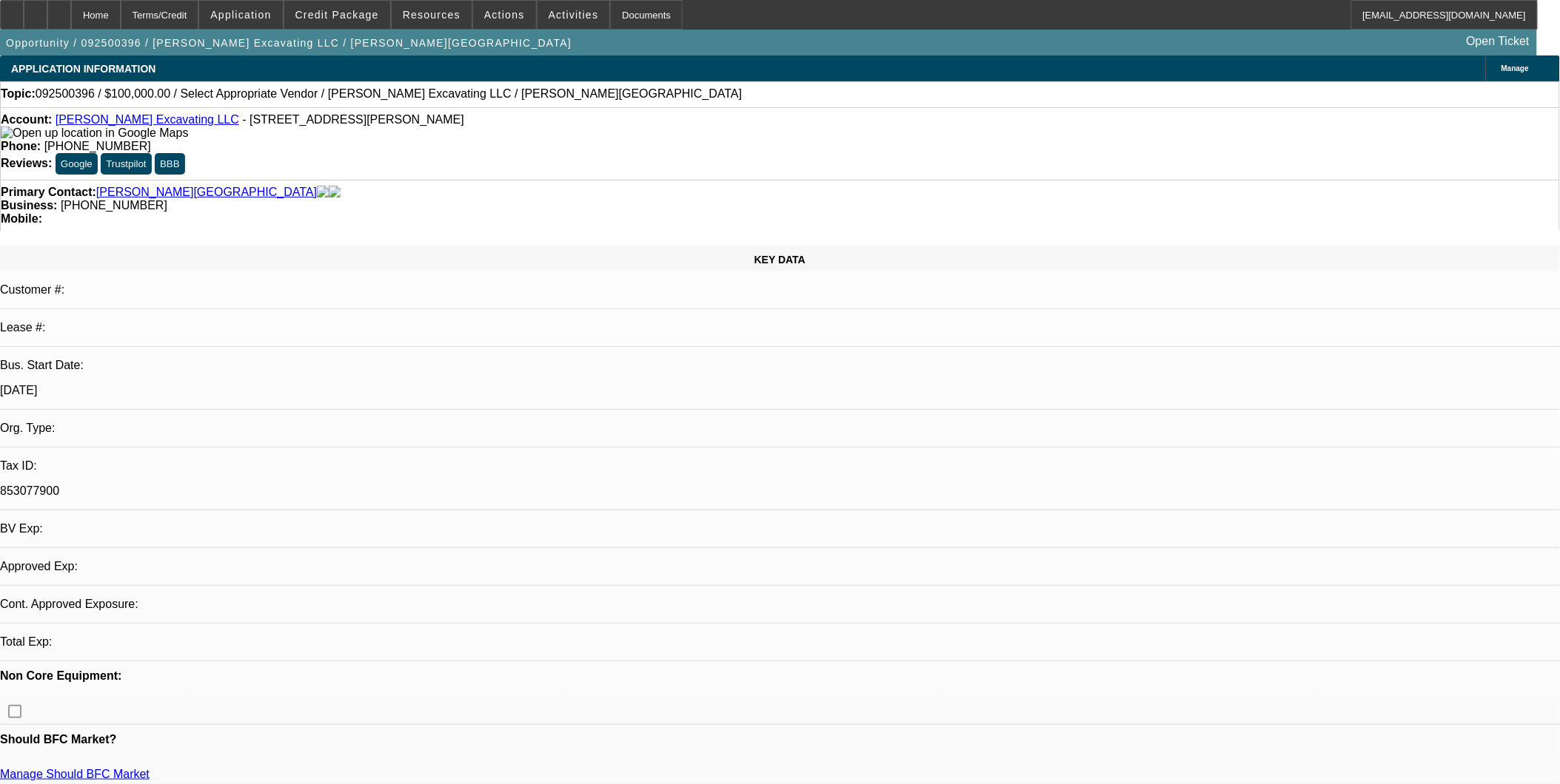
select select "0"
select select "2"
select select "0.1"
select select "1"
select select "2"
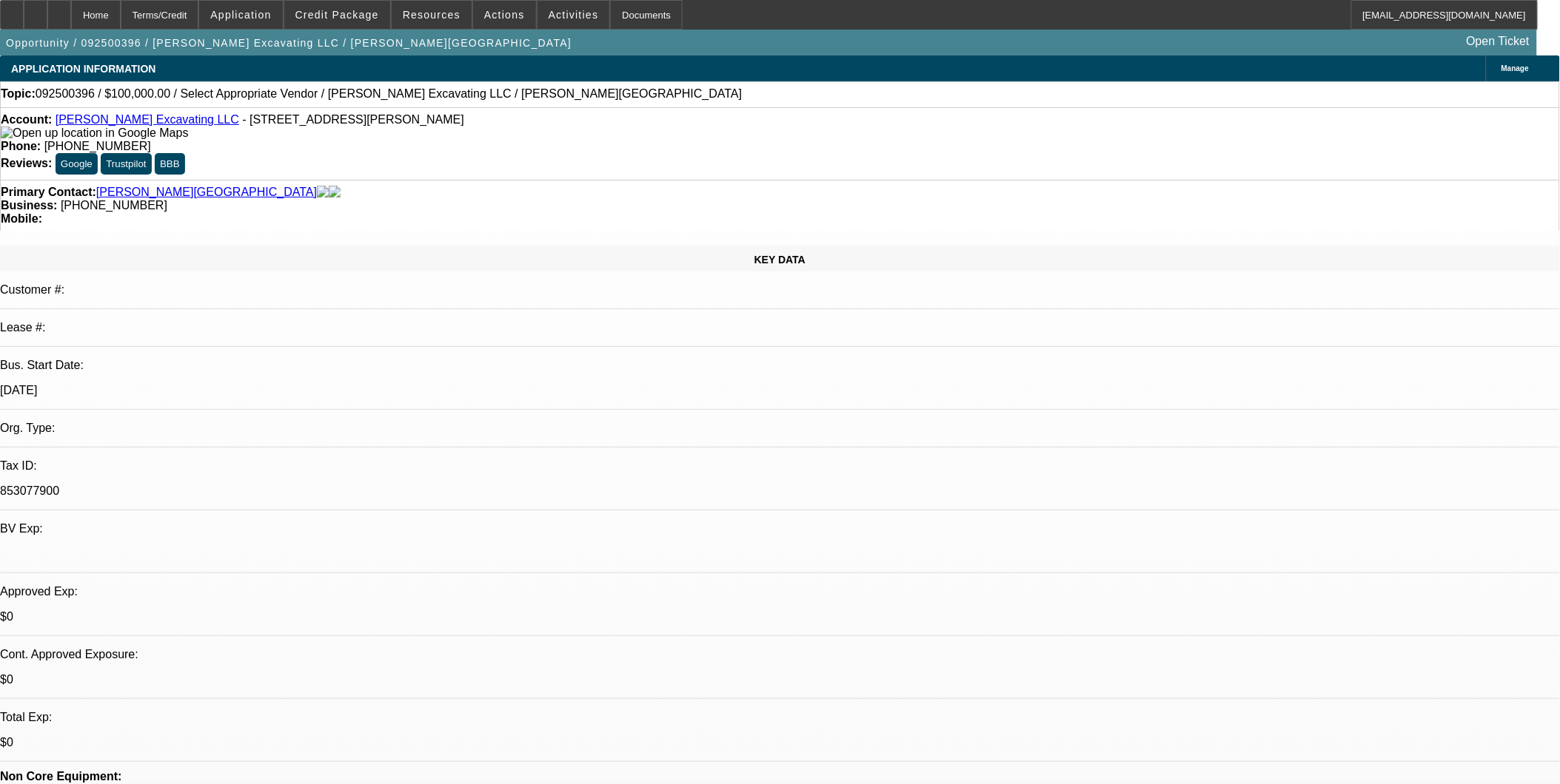
select select "4"
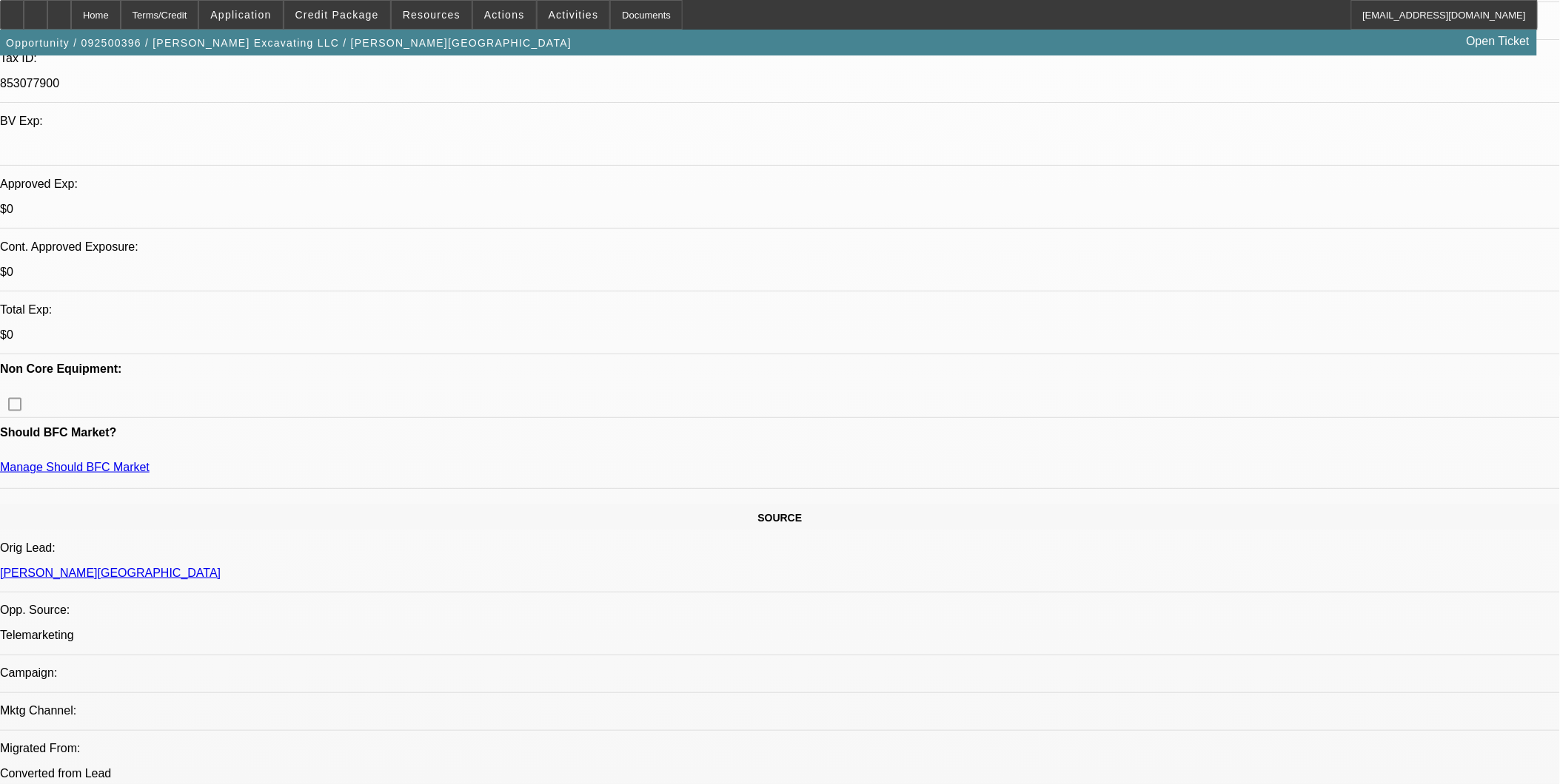
scroll to position [410, 0]
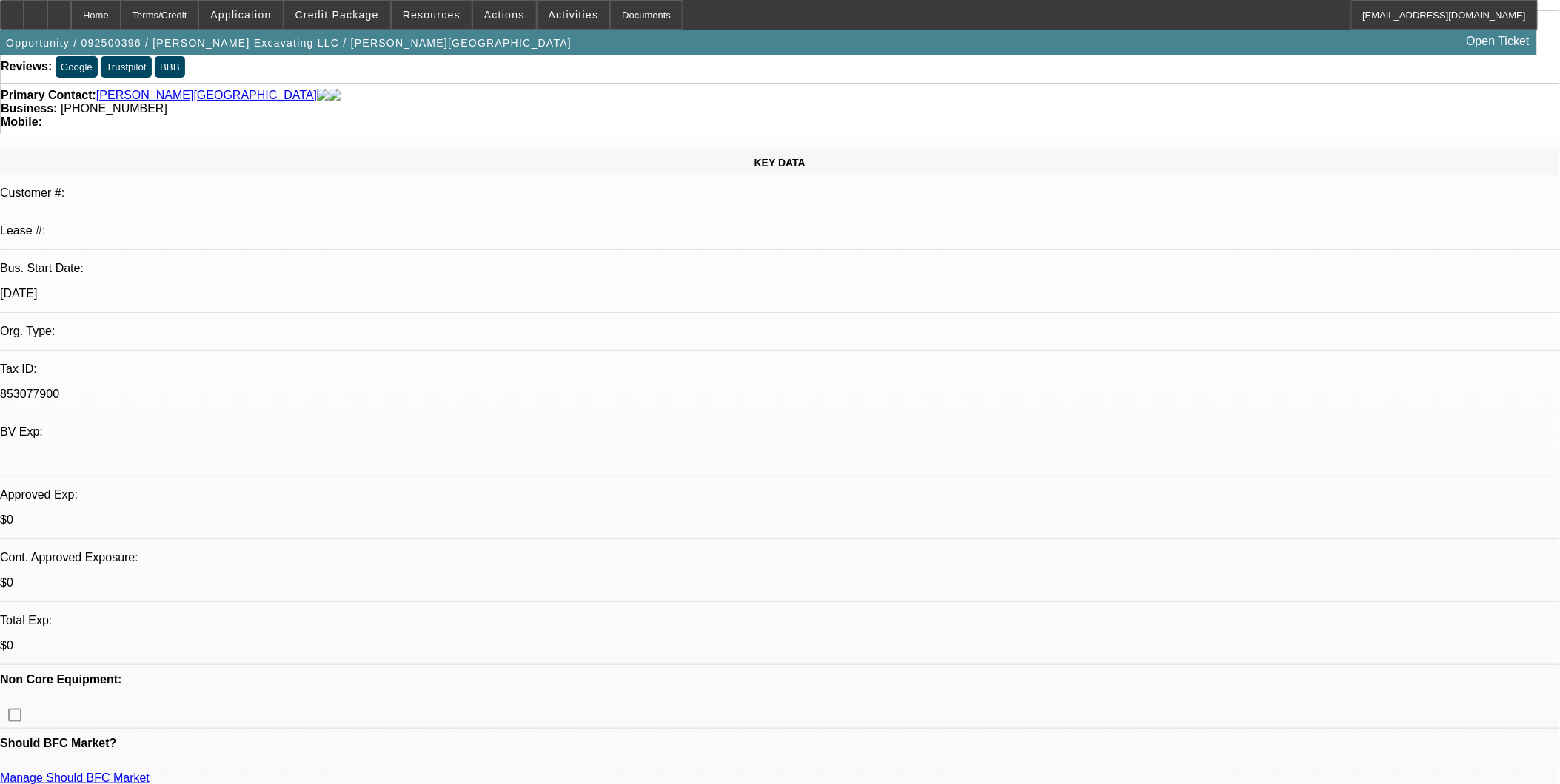
scroll to position [0, 0]
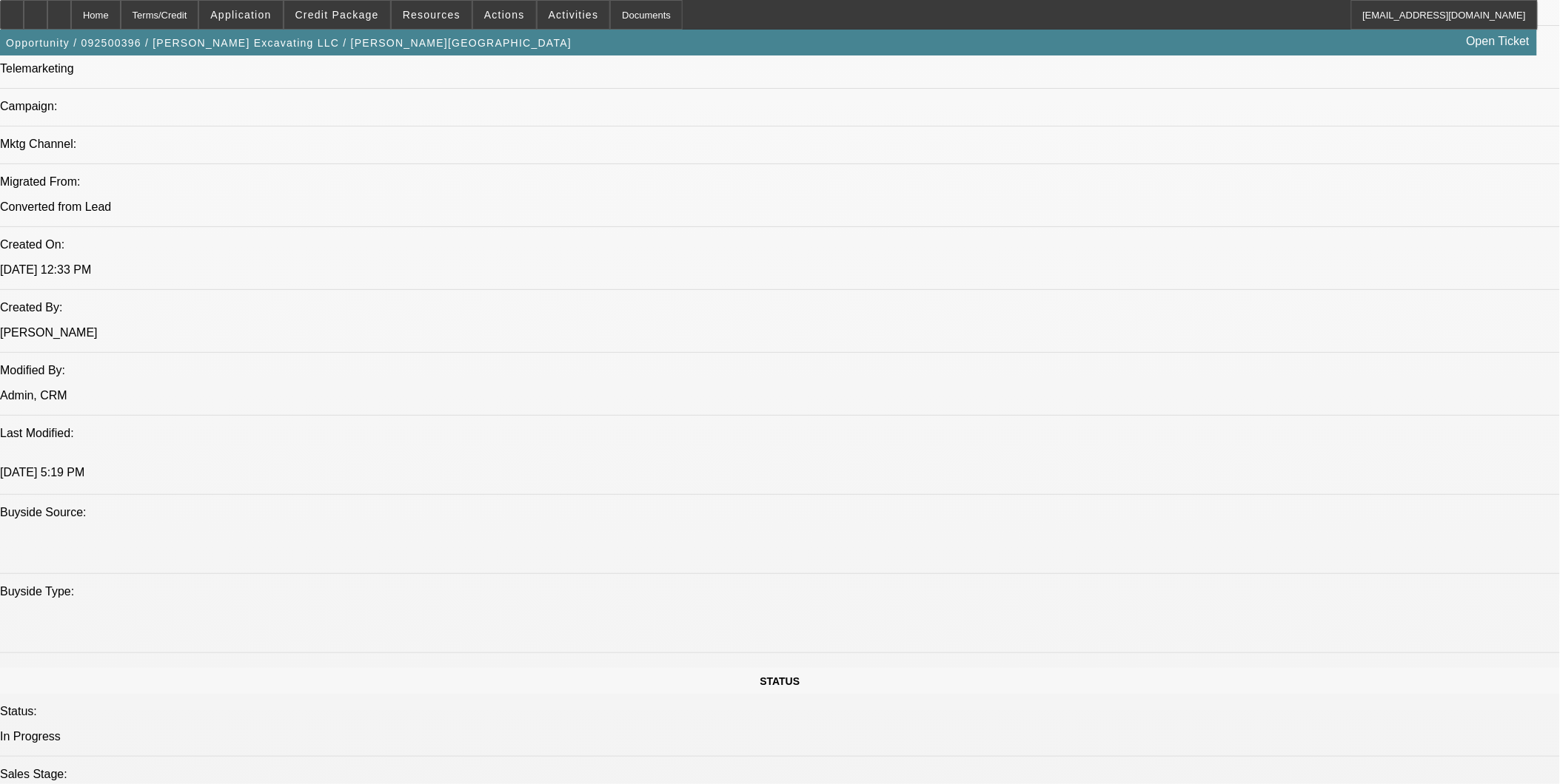
scroll to position [657, 0]
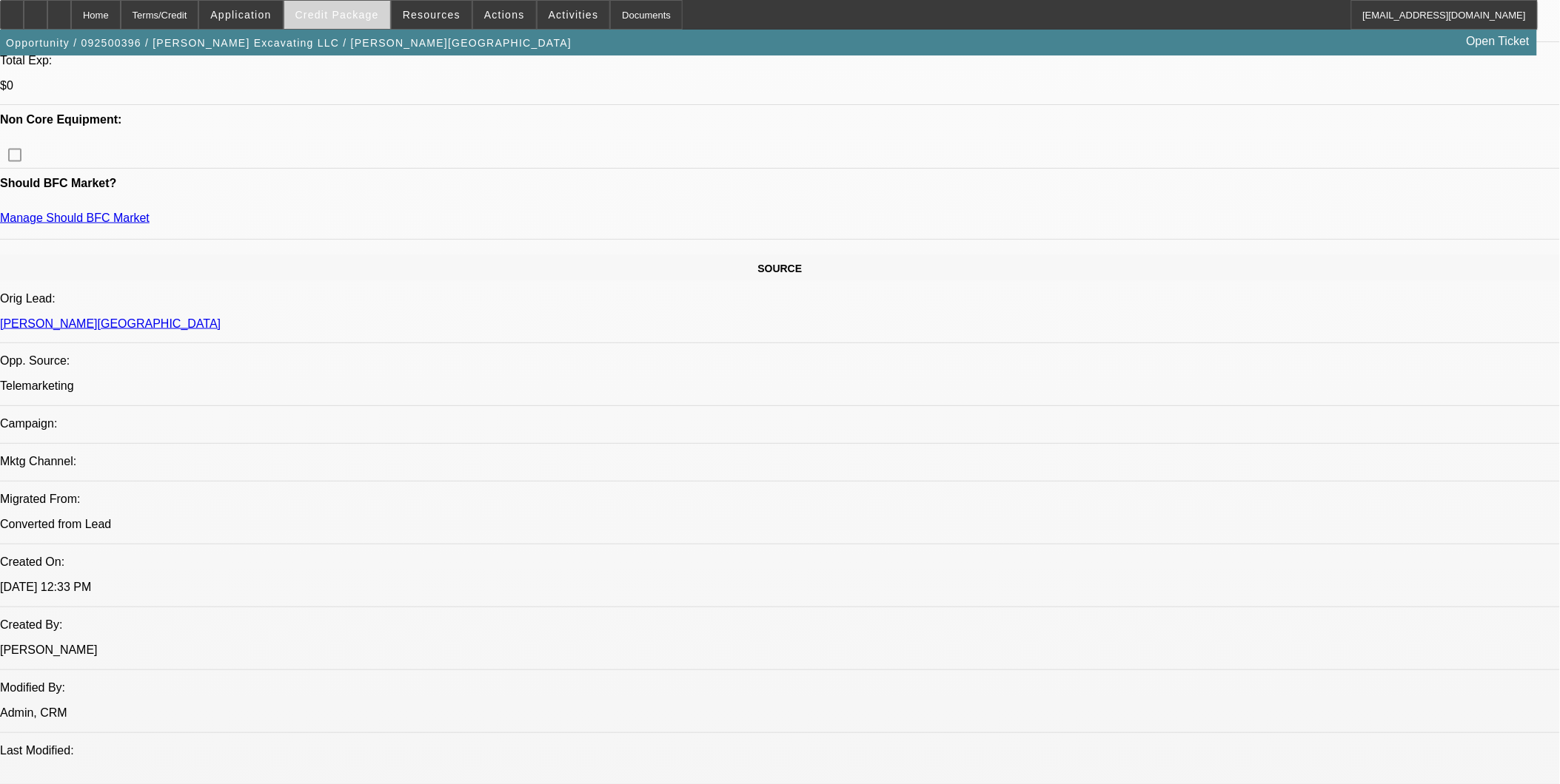
click at [343, 6] on span at bounding box center [337, 14] width 106 height 36
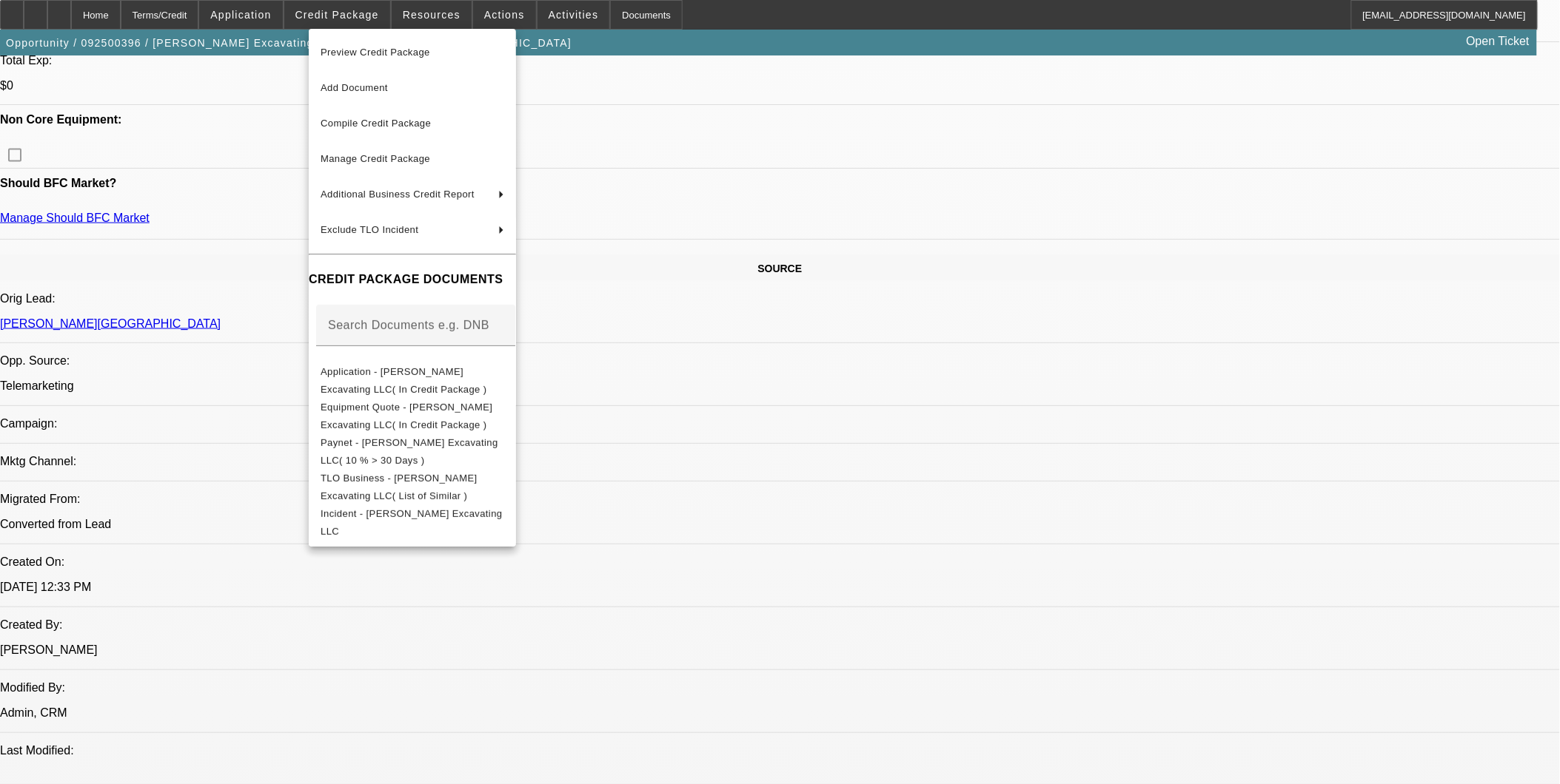
click at [768, 491] on div at bounding box center [780, 392] width 1560 height 784
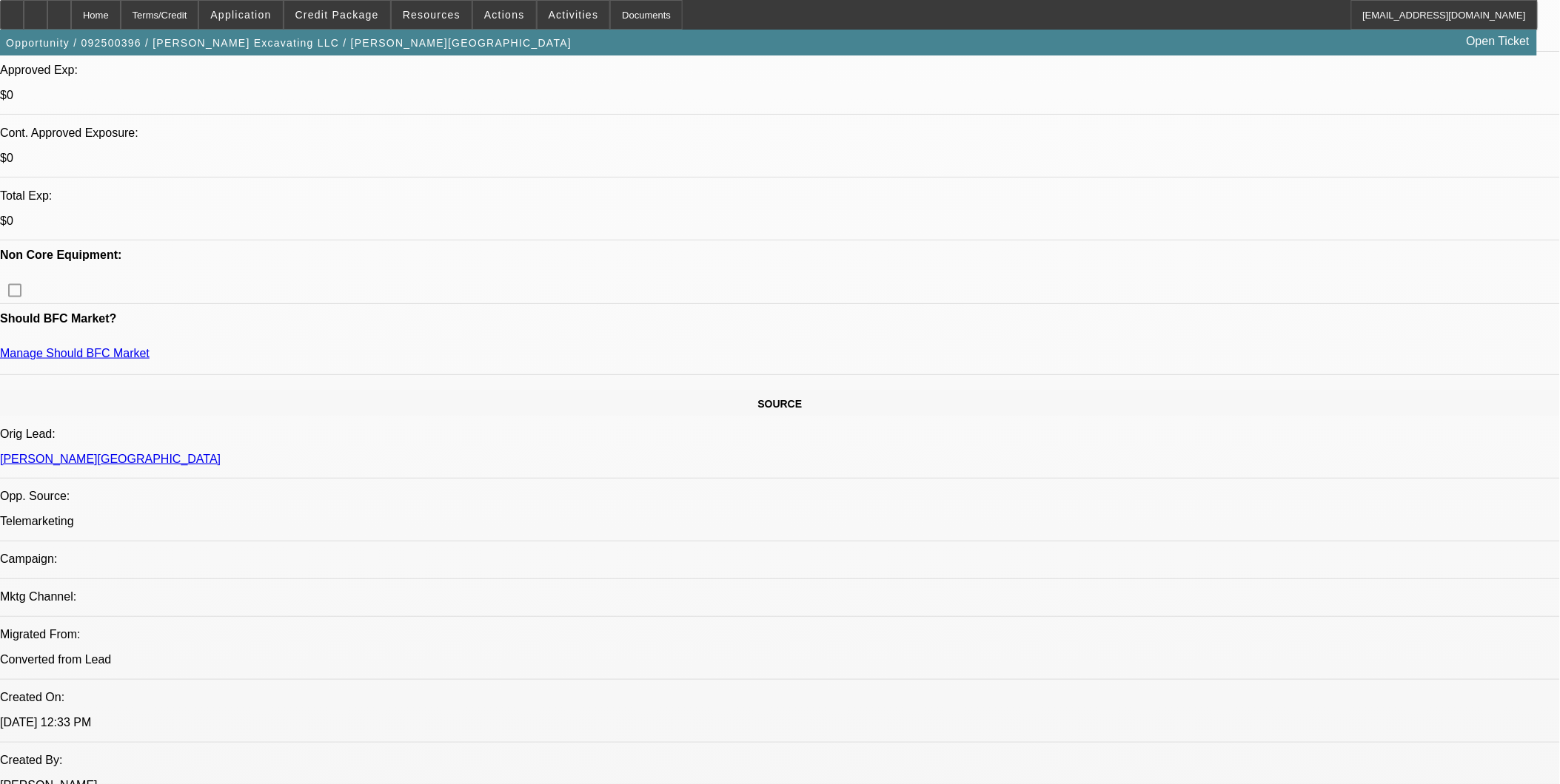
scroll to position [492, 0]
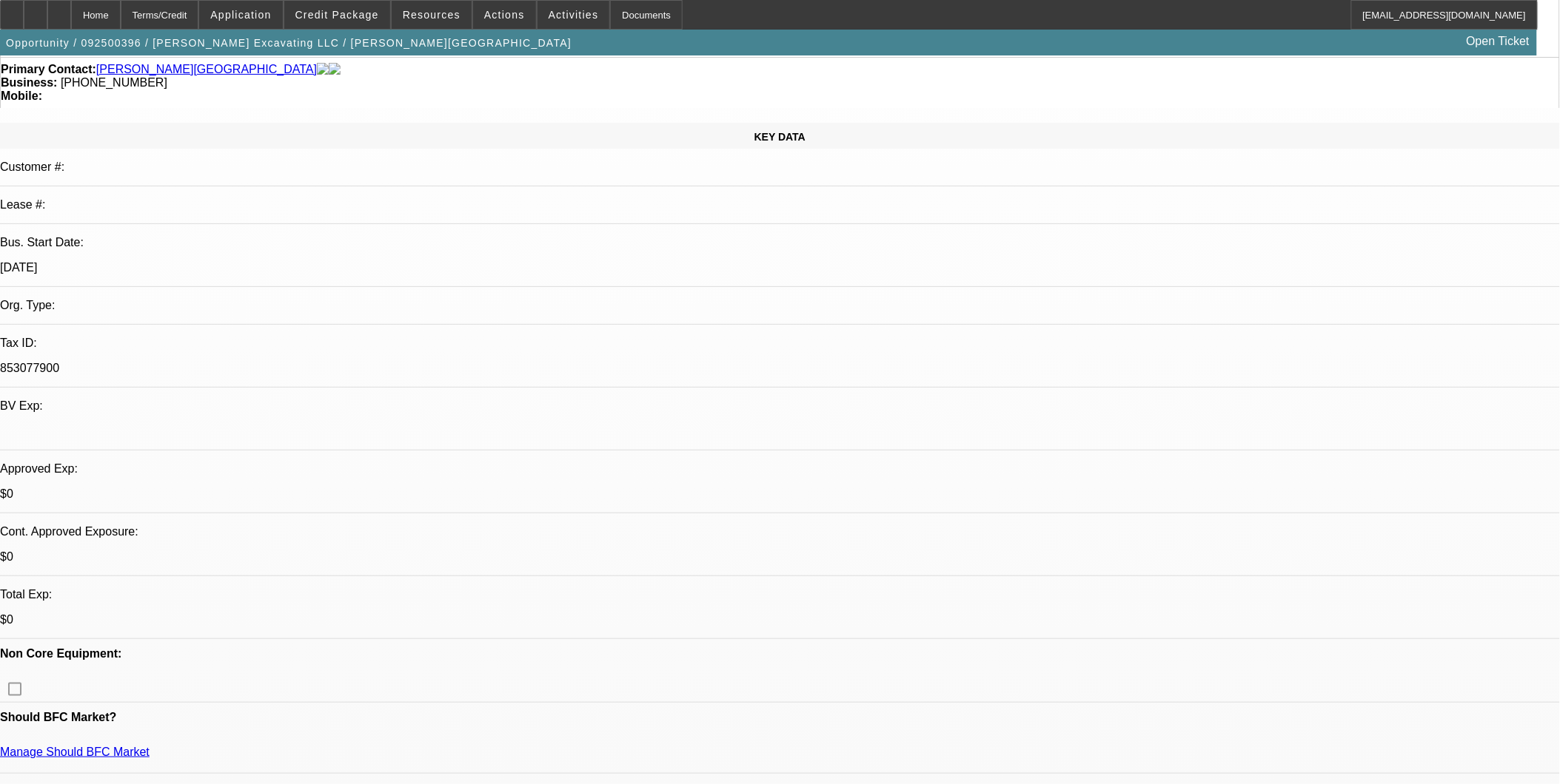
scroll to position [0, 0]
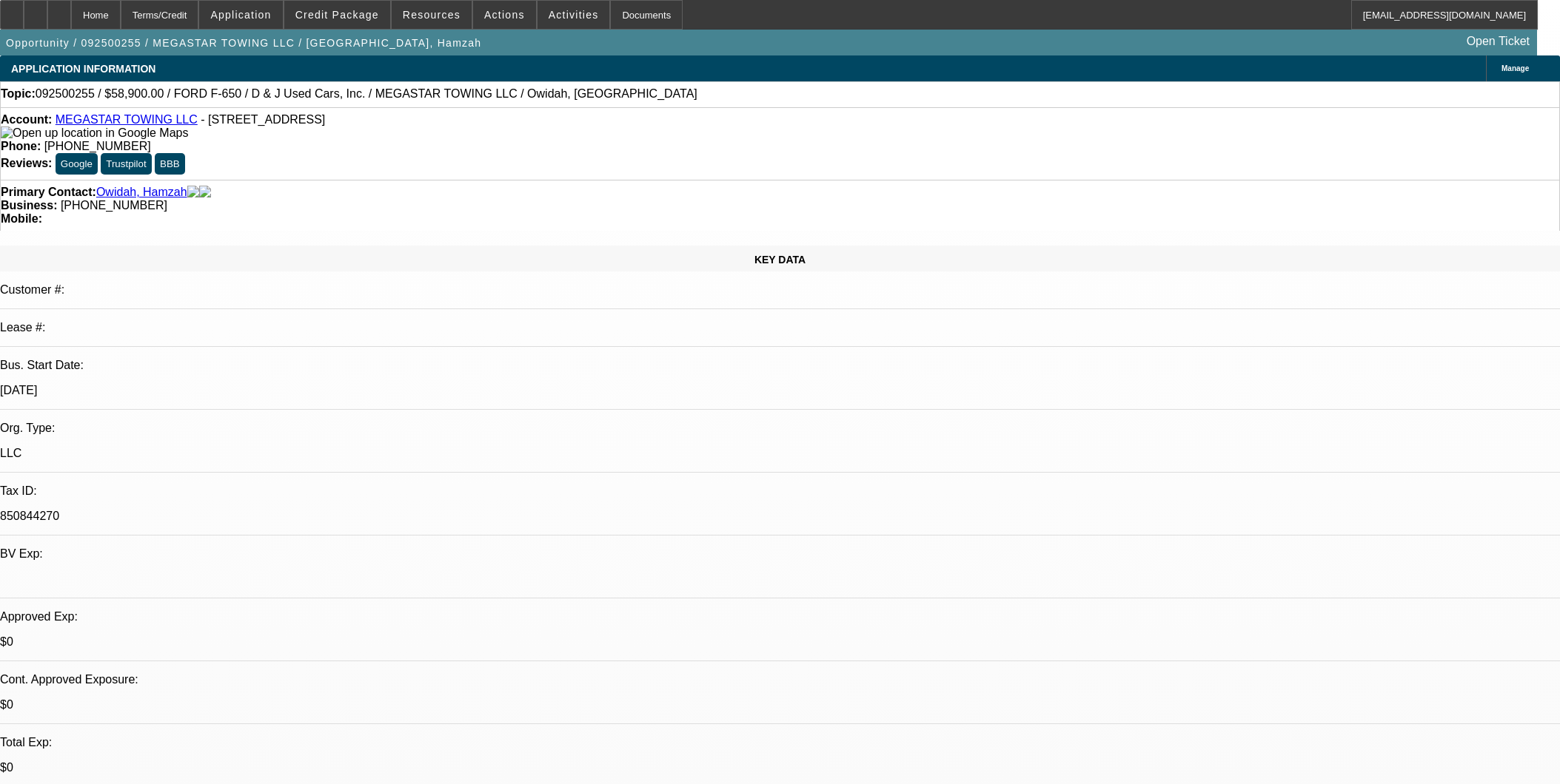
select select "0"
select select "2"
select select "0.1"
select select "4"
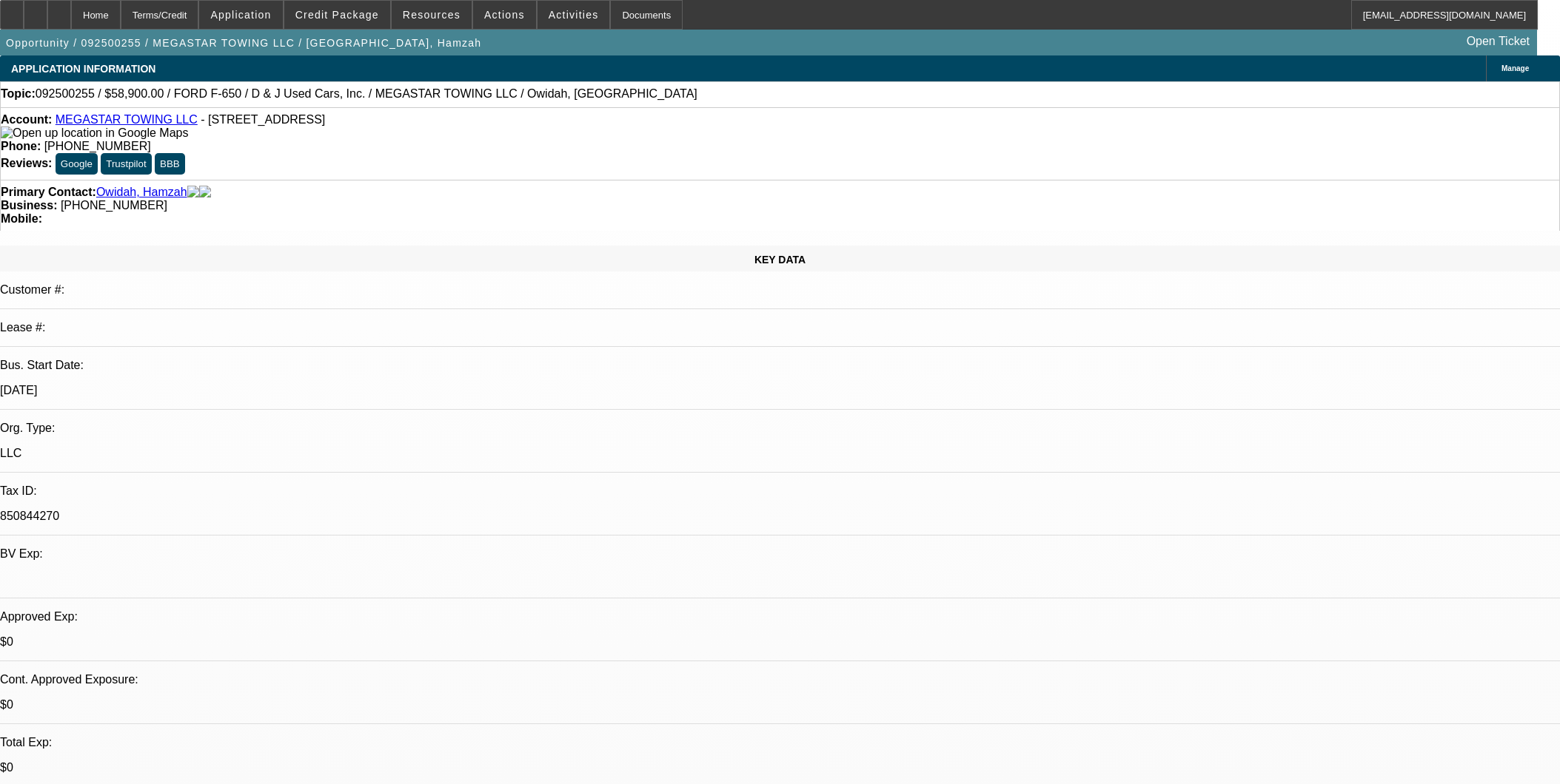
select select "0"
select select "2"
select select "0.1"
select select "4"
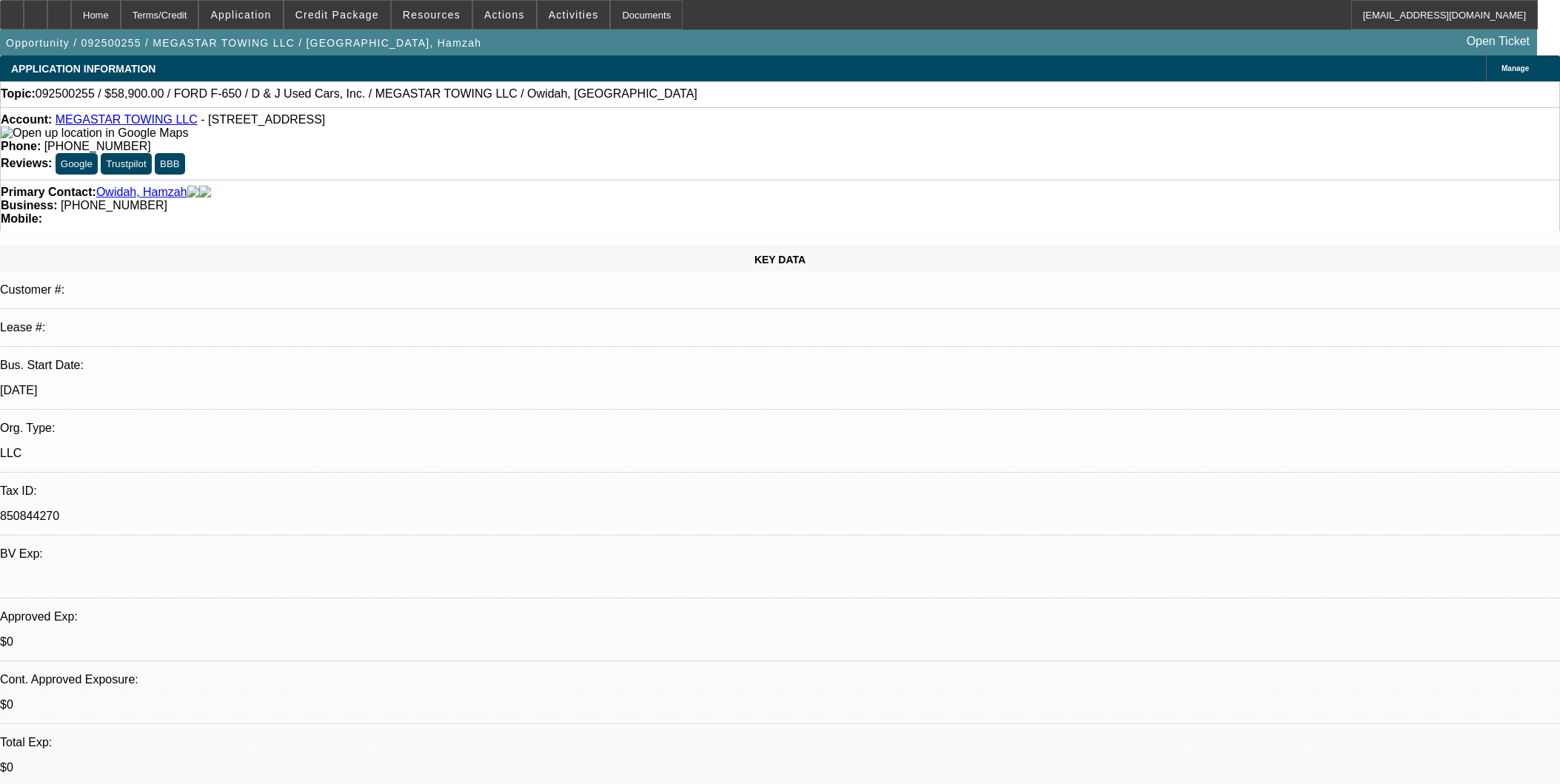
select select "0"
select select "0.1"
select select "4"
select select "0"
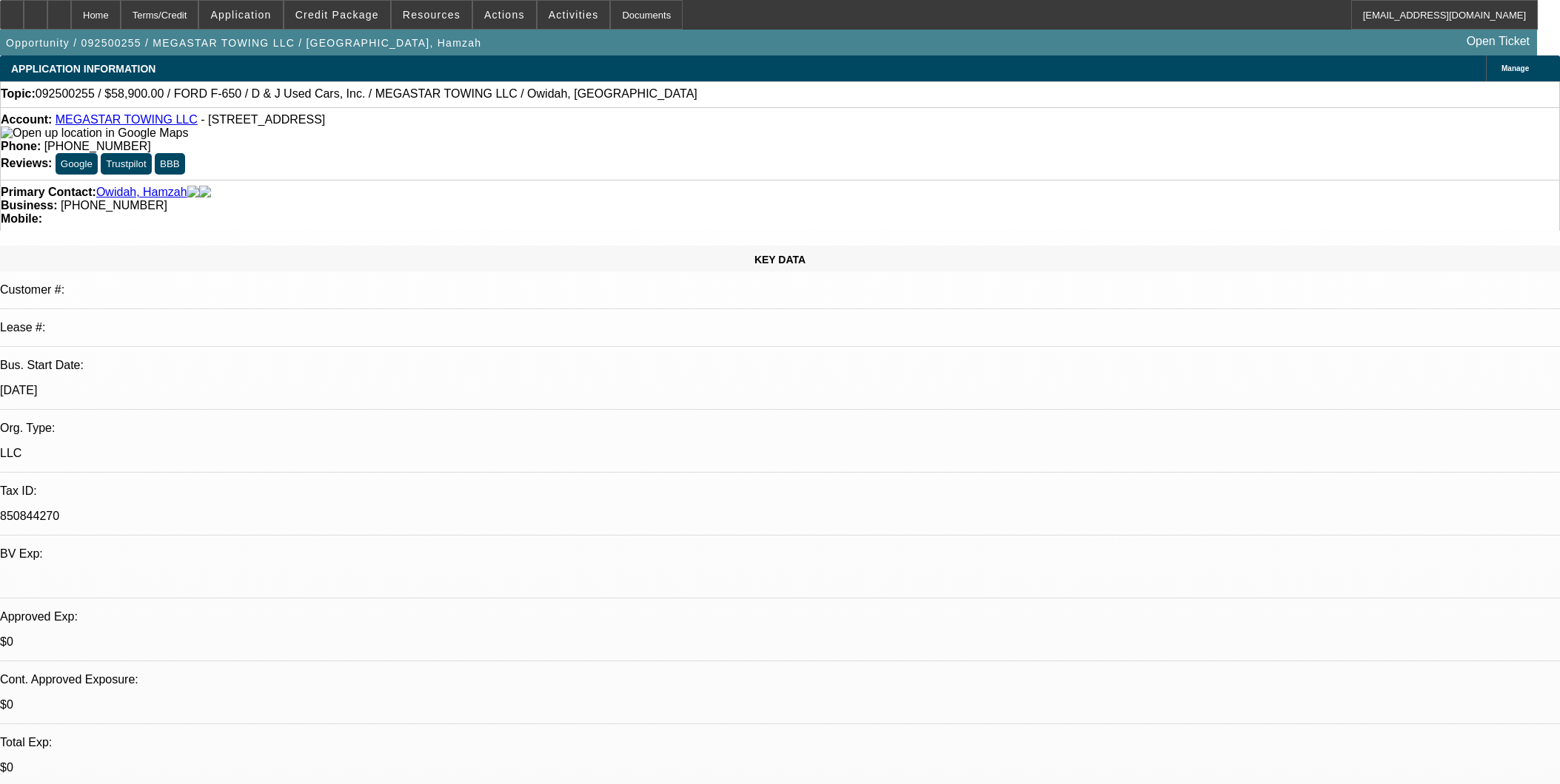
select select "0"
select select "0.1"
select select "4"
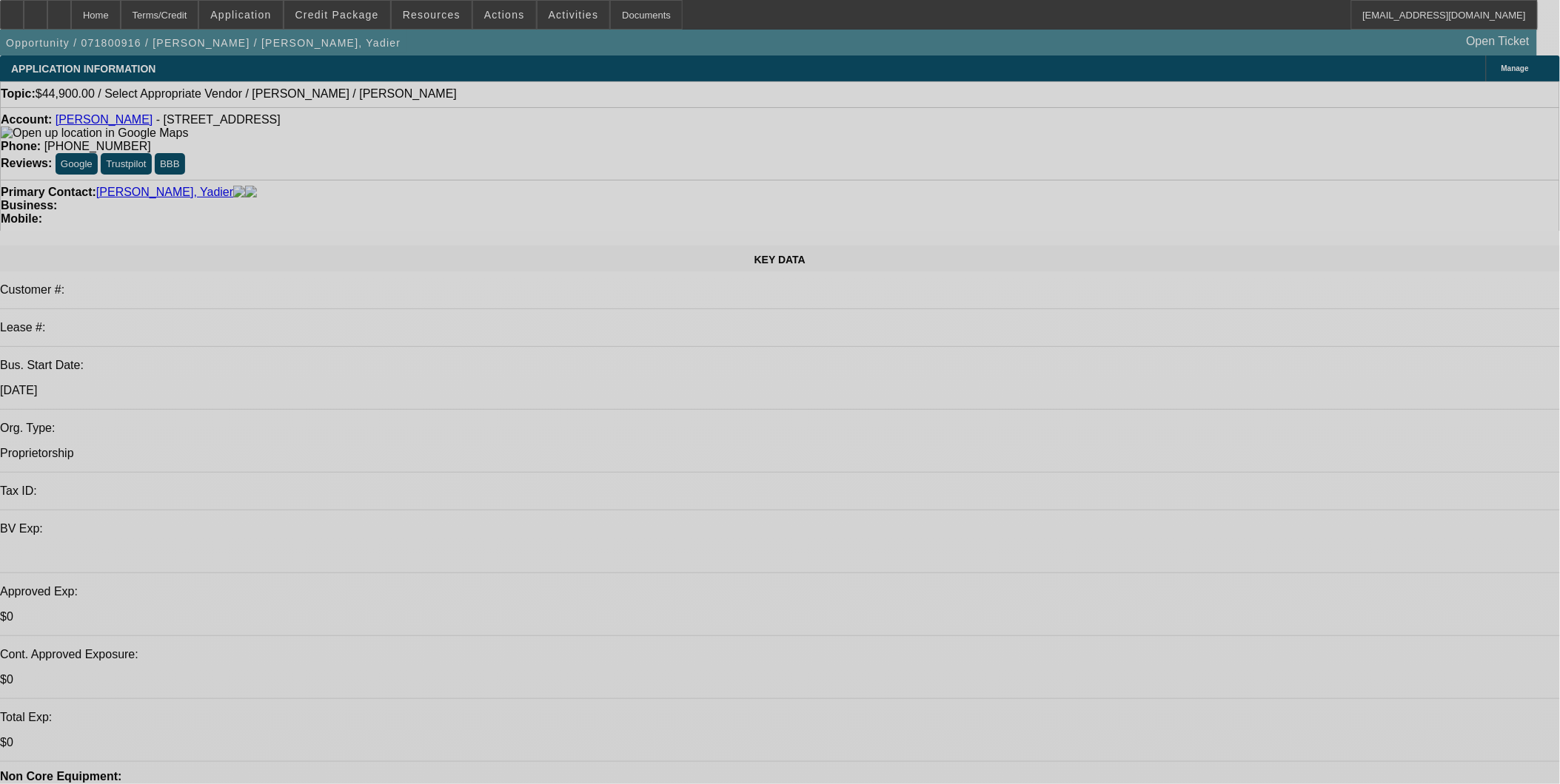
select select "0"
select select "2"
select select "0.1"
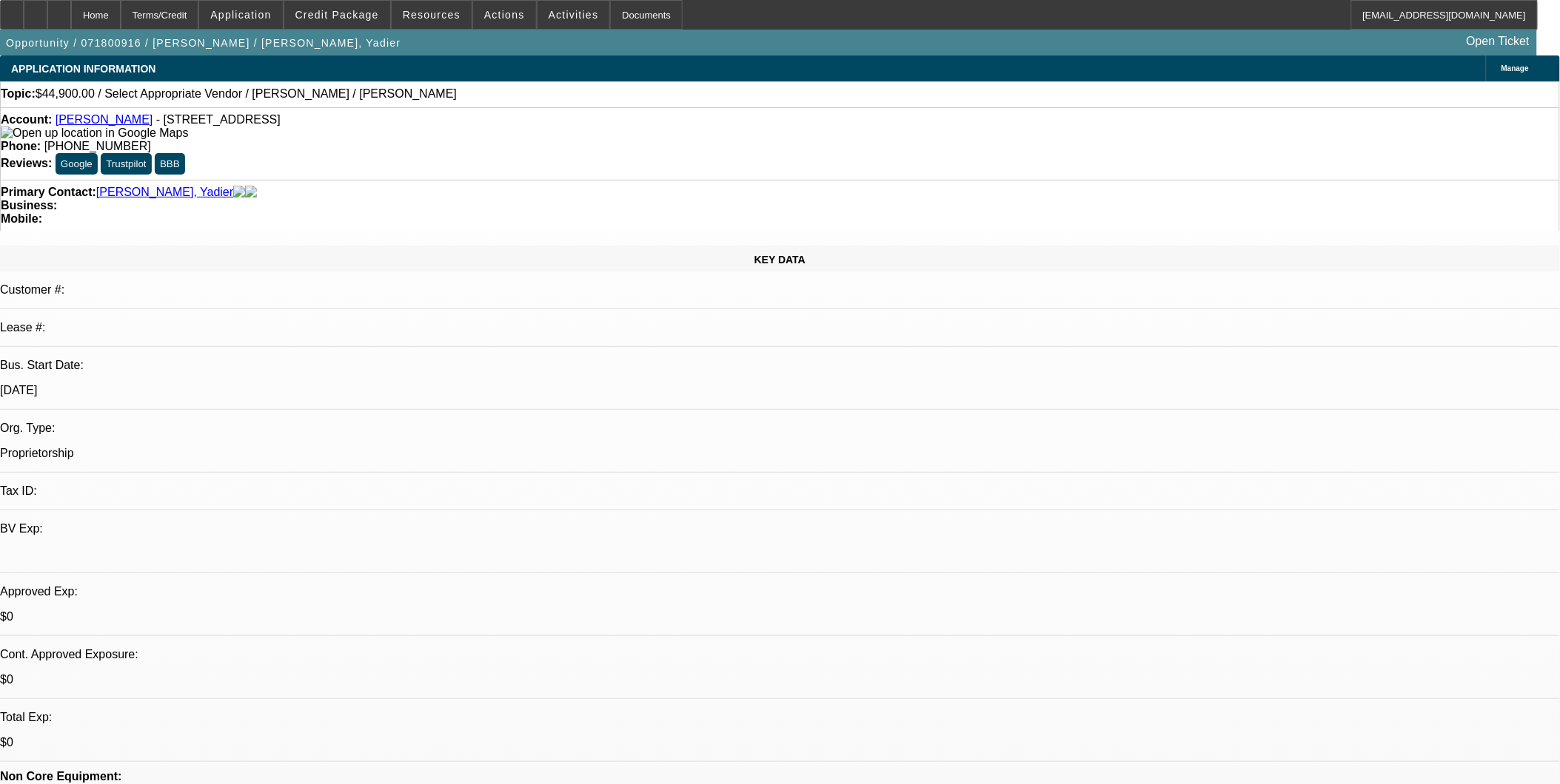
select select "1"
select select "2"
select select
